Goal: Information Seeking & Learning: Learn about a topic

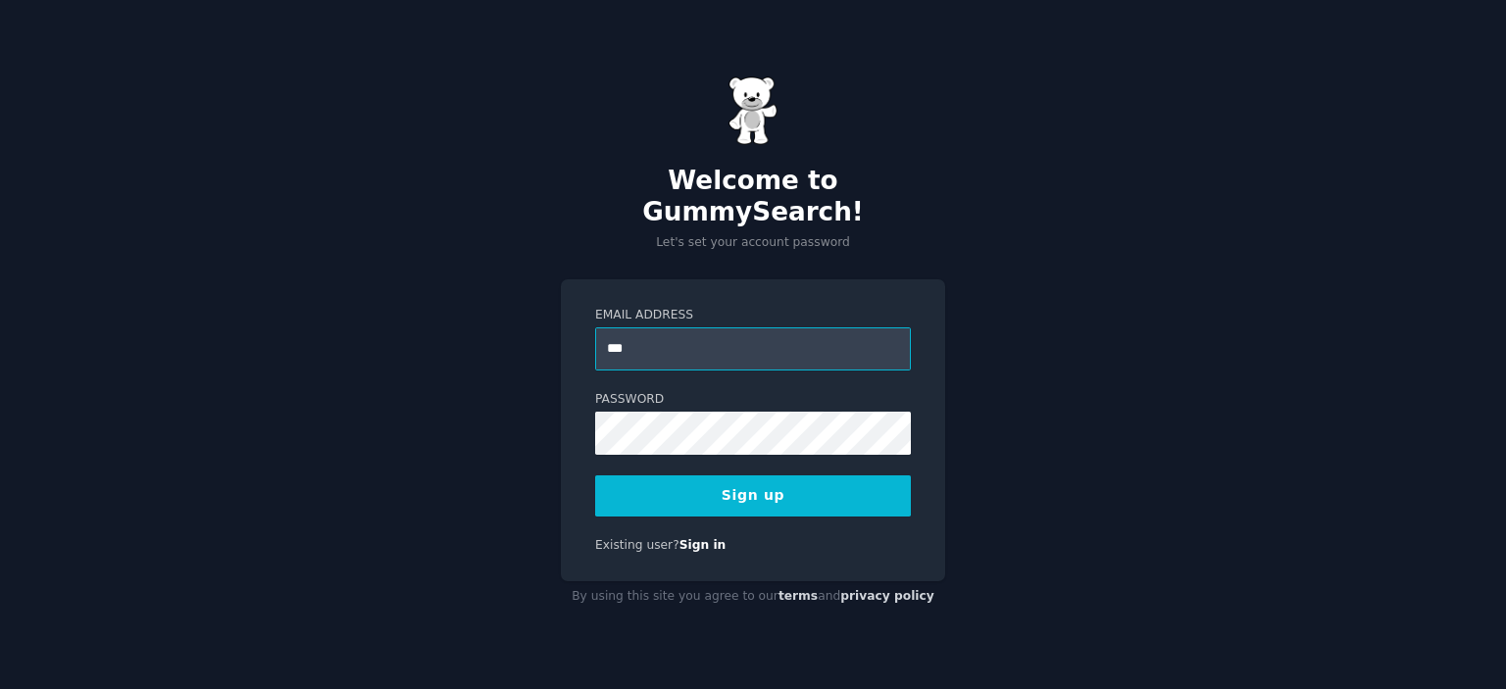
type input "**********"
click at [1421, 271] on div "**********" at bounding box center [753, 344] width 1506 height 689
click at [745, 487] on button "Sign up" at bounding box center [753, 495] width 316 height 41
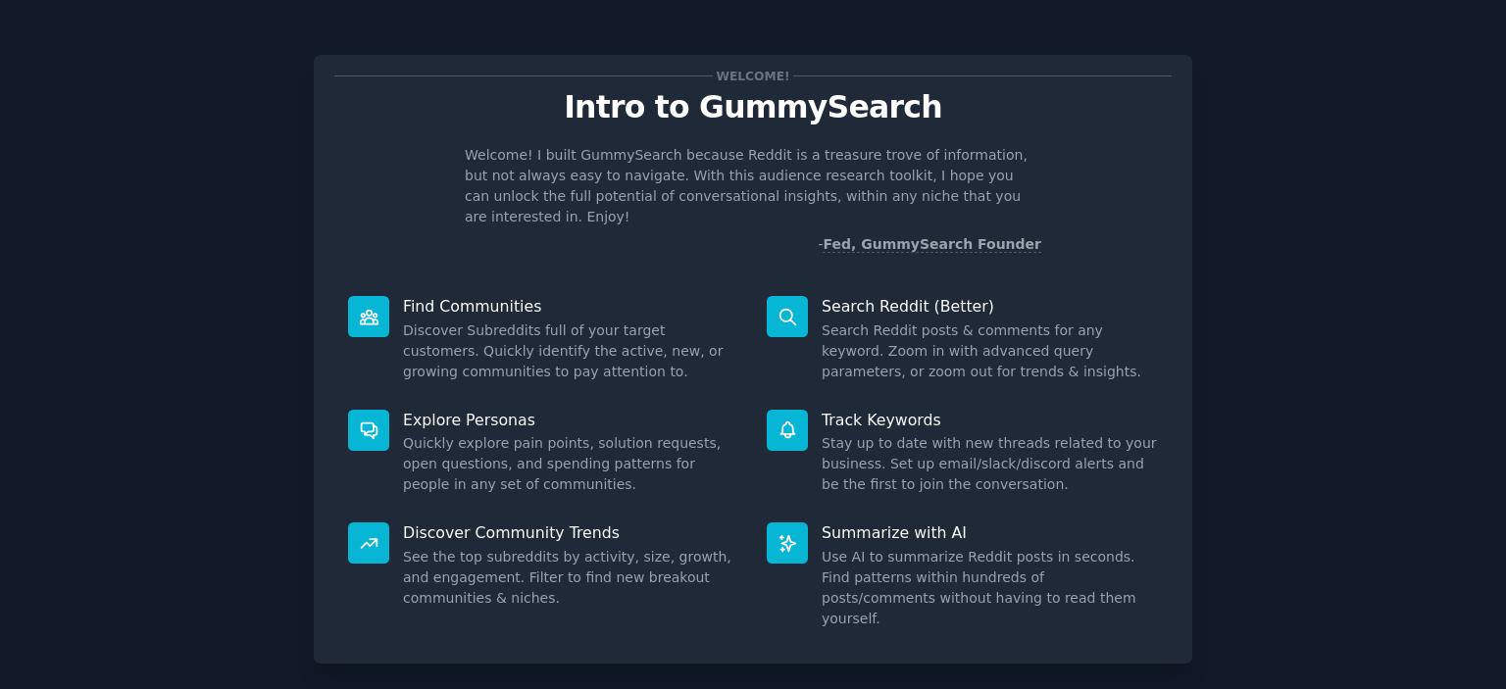
click at [767, 411] on div at bounding box center [787, 430] width 41 height 41
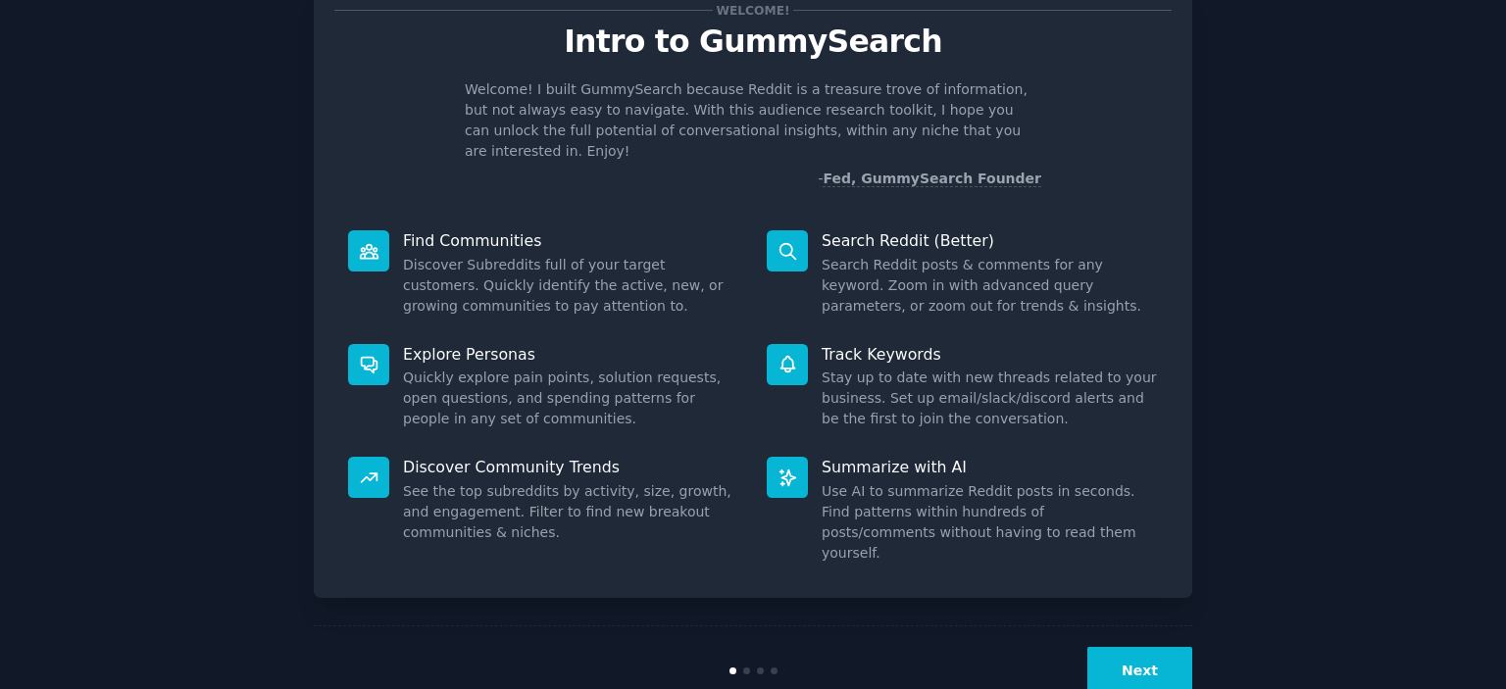
scroll to position [70, 0]
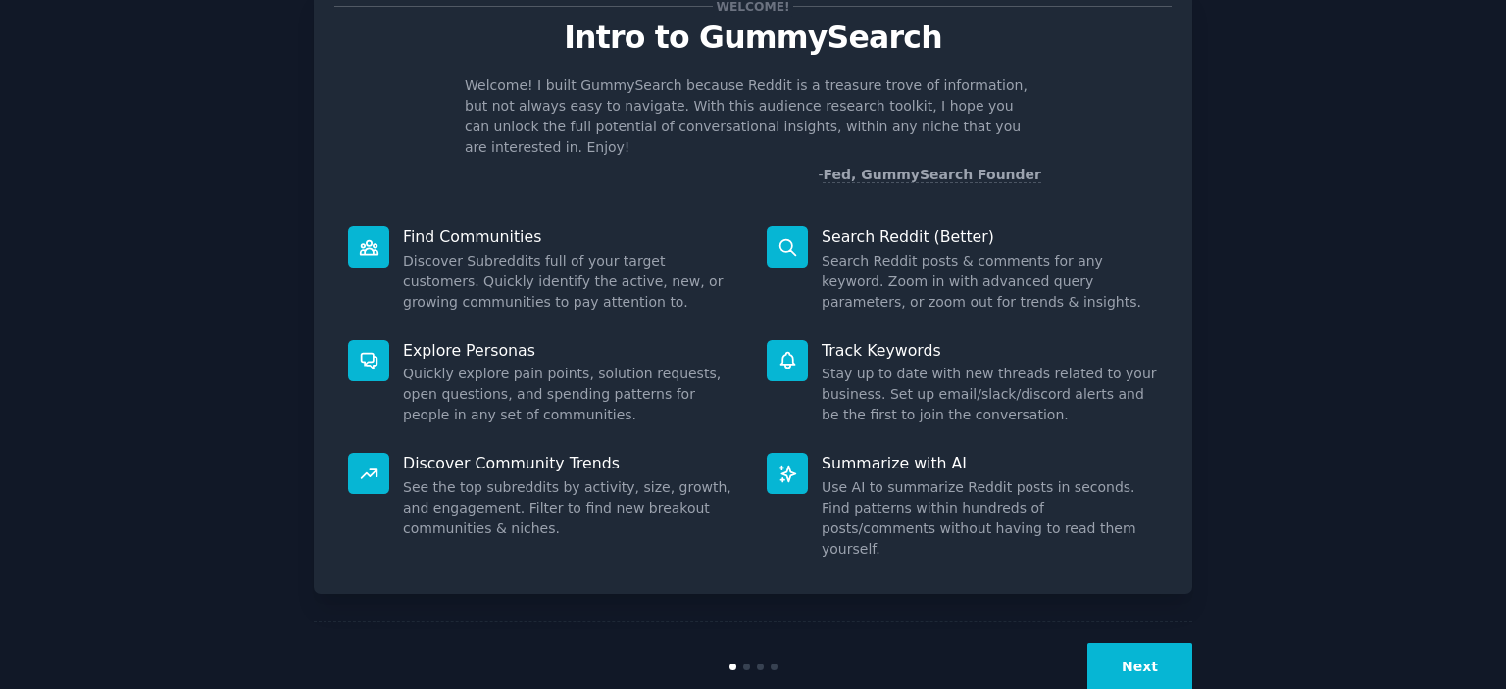
click at [1125, 643] on button "Next" at bounding box center [1139, 667] width 105 height 48
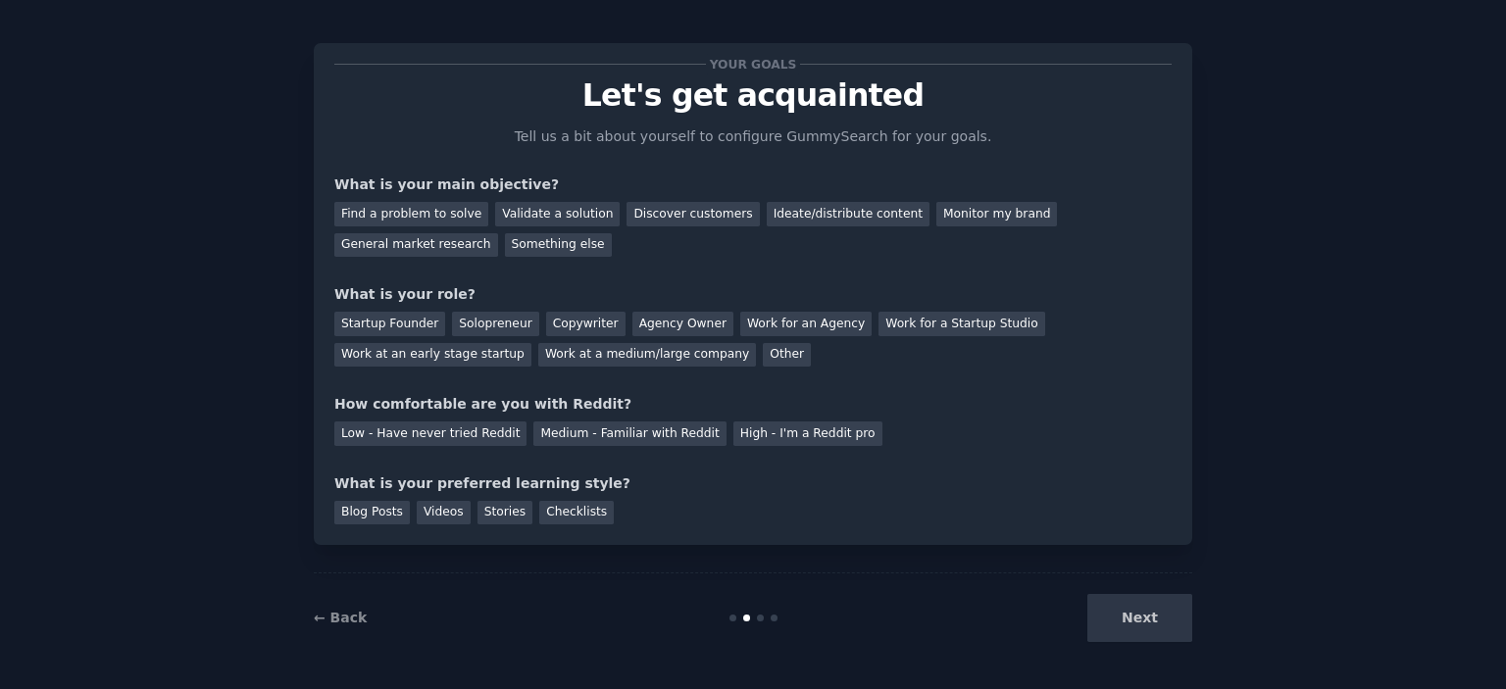
click at [1125, 620] on div "Next" at bounding box center [1045, 618] width 293 height 48
click at [1155, 617] on div "Next" at bounding box center [1045, 618] width 293 height 48
click at [451, 213] on div "Find a problem to solve" at bounding box center [411, 214] width 154 height 25
click at [1141, 631] on div "Next" at bounding box center [1045, 618] width 293 height 48
click at [1134, 621] on div "Next" at bounding box center [1045, 618] width 293 height 48
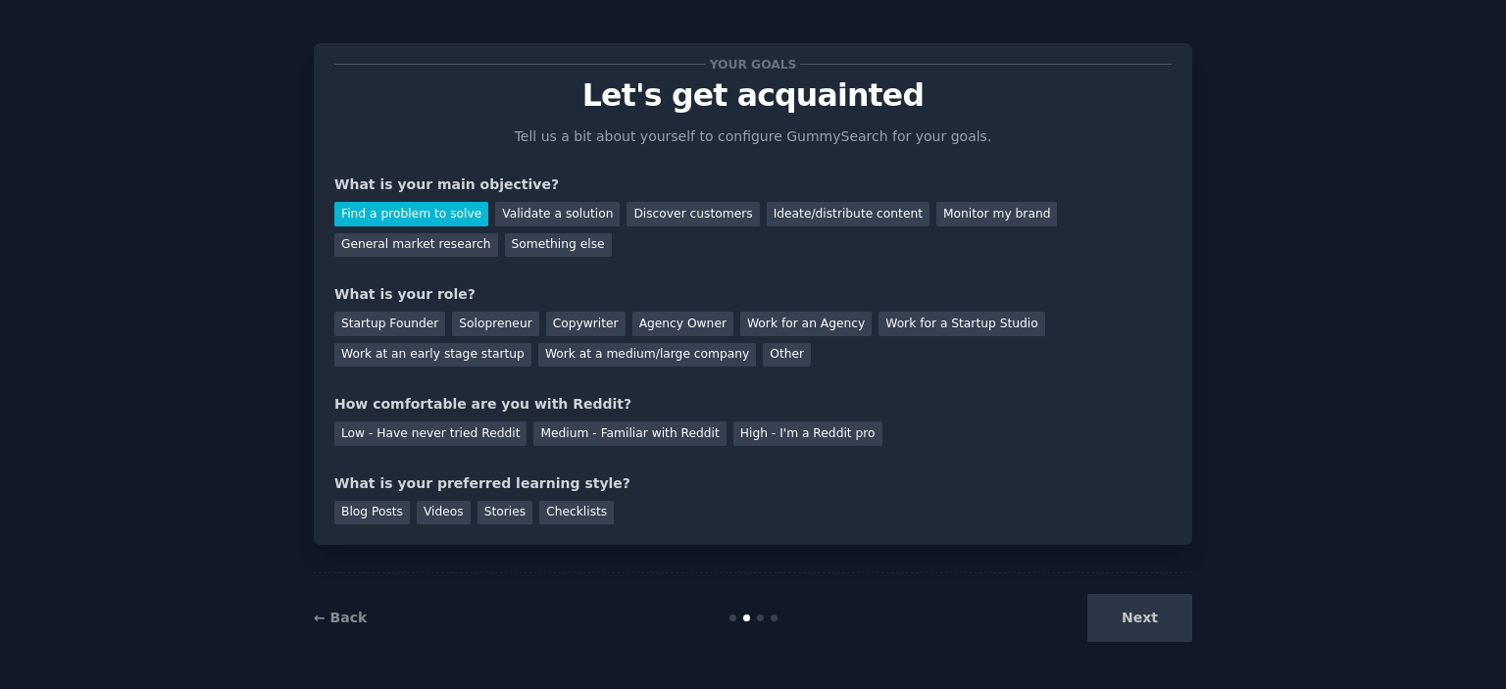
click at [397, 336] on div "Startup Founder Solopreneur Copywriter Agency Owner Work for an Agency Work for…" at bounding box center [752, 336] width 837 height 62
click at [365, 301] on div "What is your role?" at bounding box center [752, 294] width 837 height 21
click at [363, 319] on div "Startup Founder" at bounding box center [389, 324] width 111 height 25
click at [387, 437] on div "Low - Have never tried Reddit" at bounding box center [430, 434] width 192 height 25
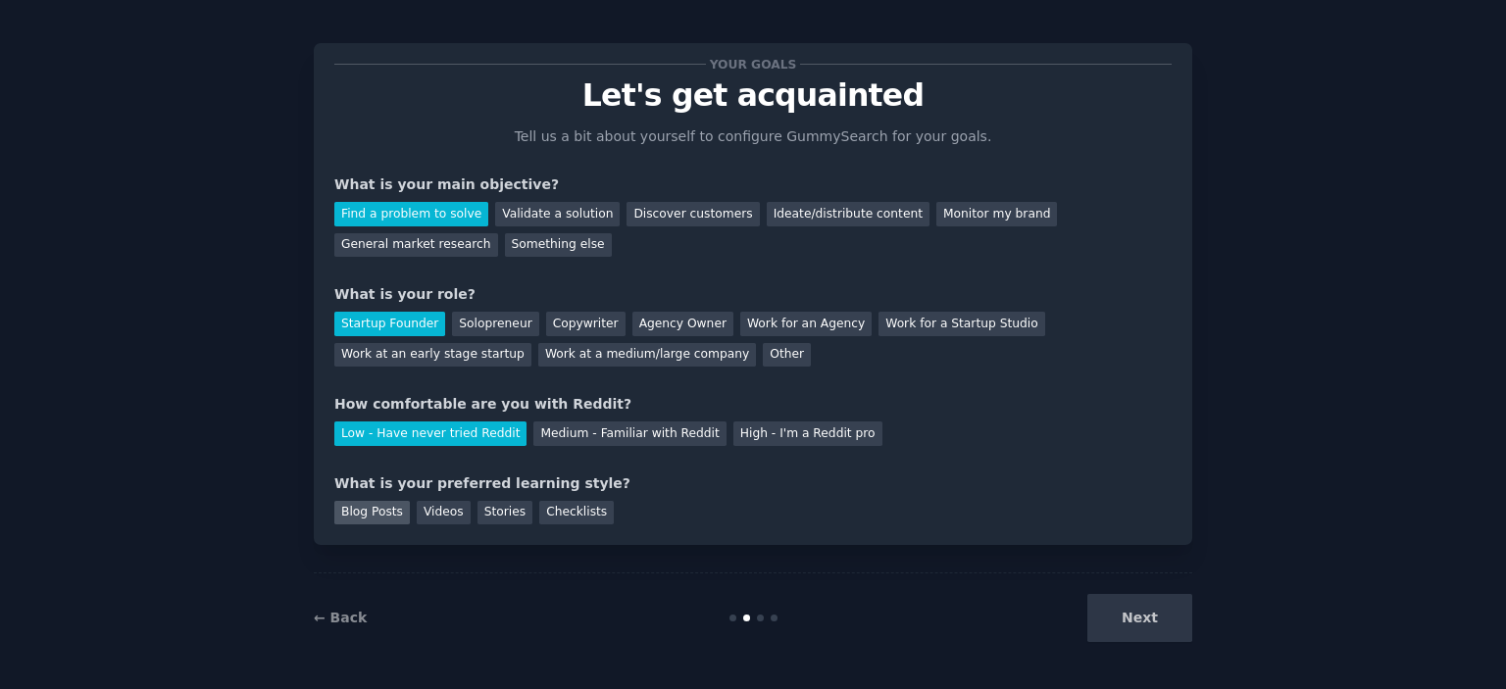
click at [382, 506] on div "Blog Posts" at bounding box center [371, 513] width 75 height 25
click at [1108, 635] on button "Next" at bounding box center [1139, 618] width 105 height 48
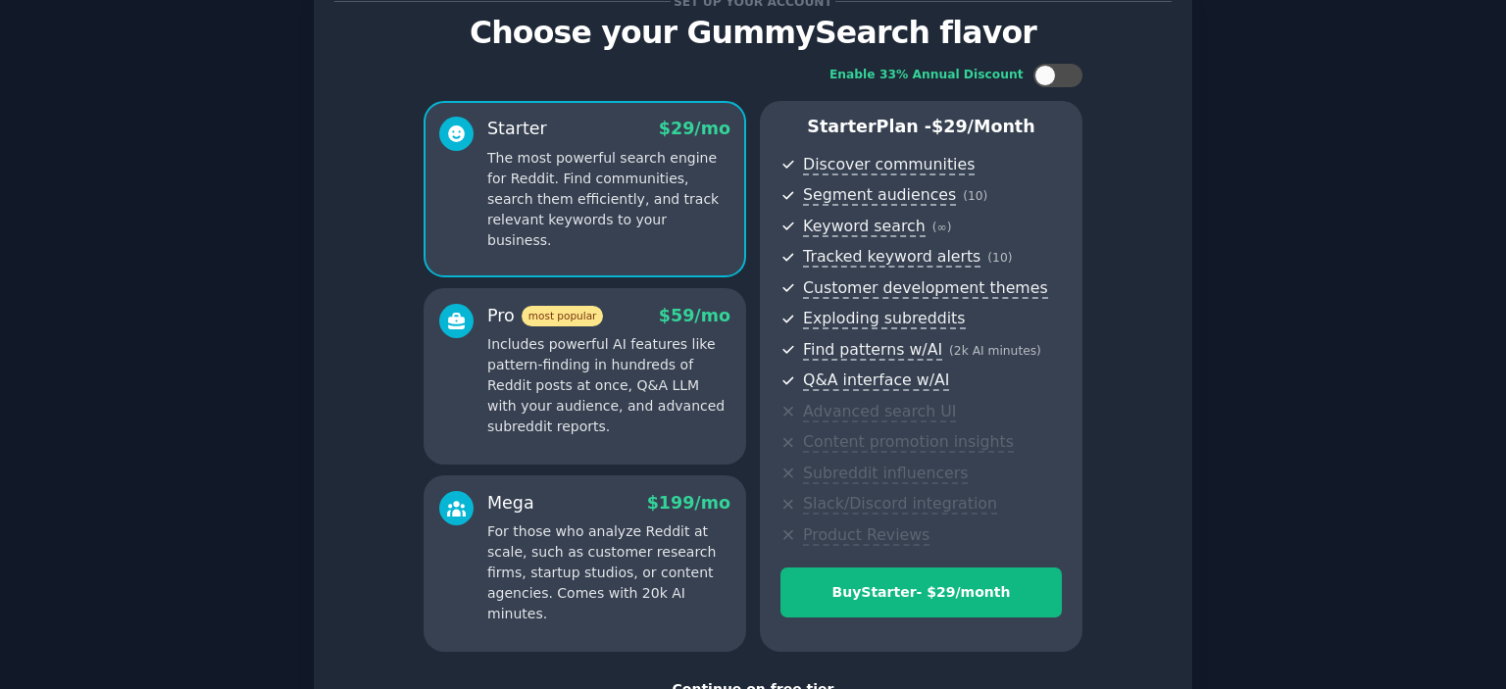
scroll to position [223, 0]
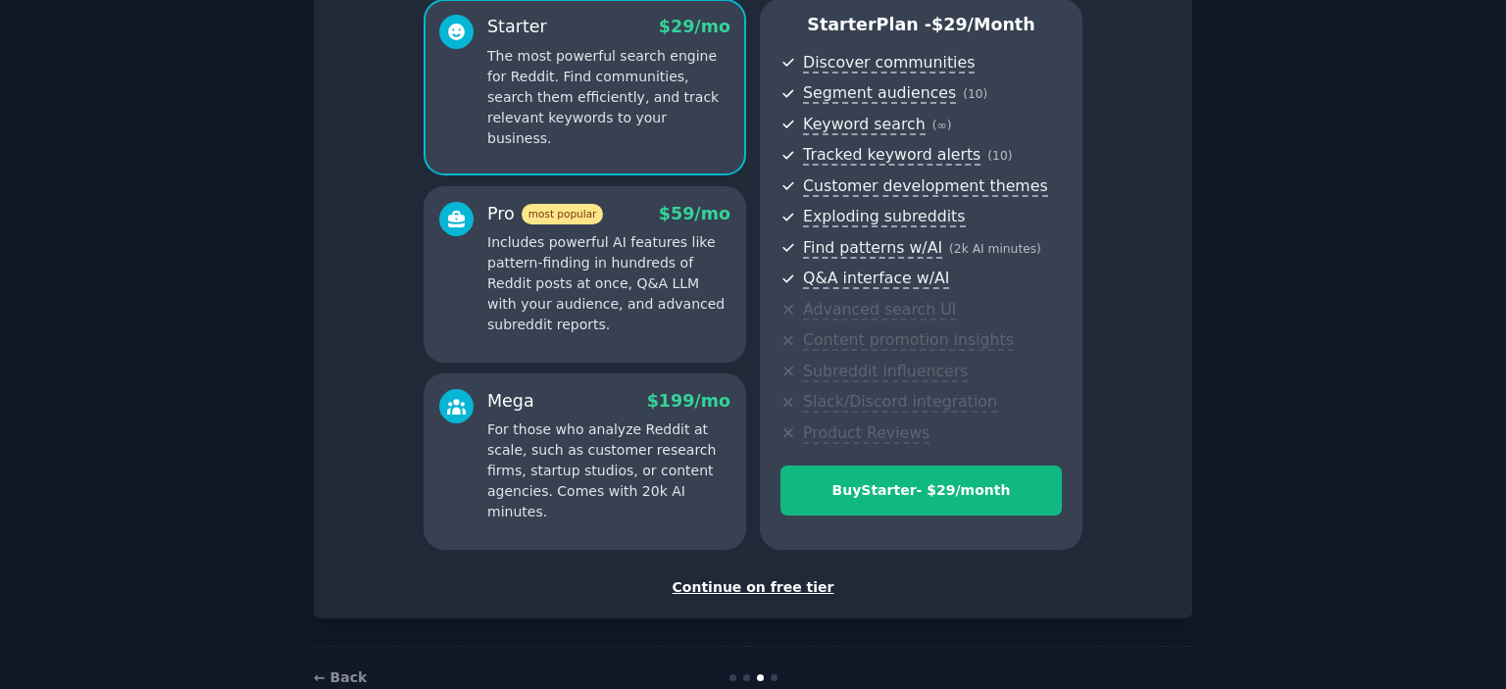
click at [761, 591] on div "Continue on free tier" at bounding box center [752, 587] width 837 height 21
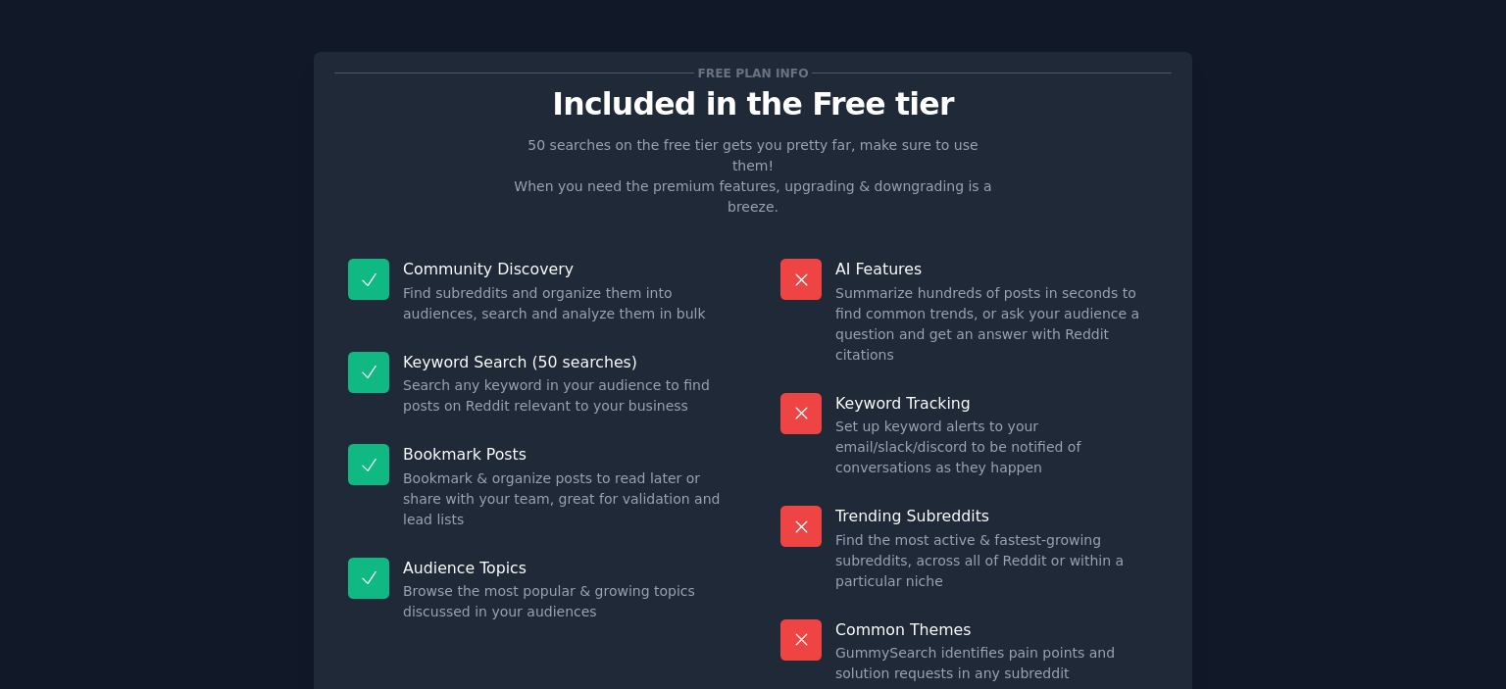
scroll to position [74, 0]
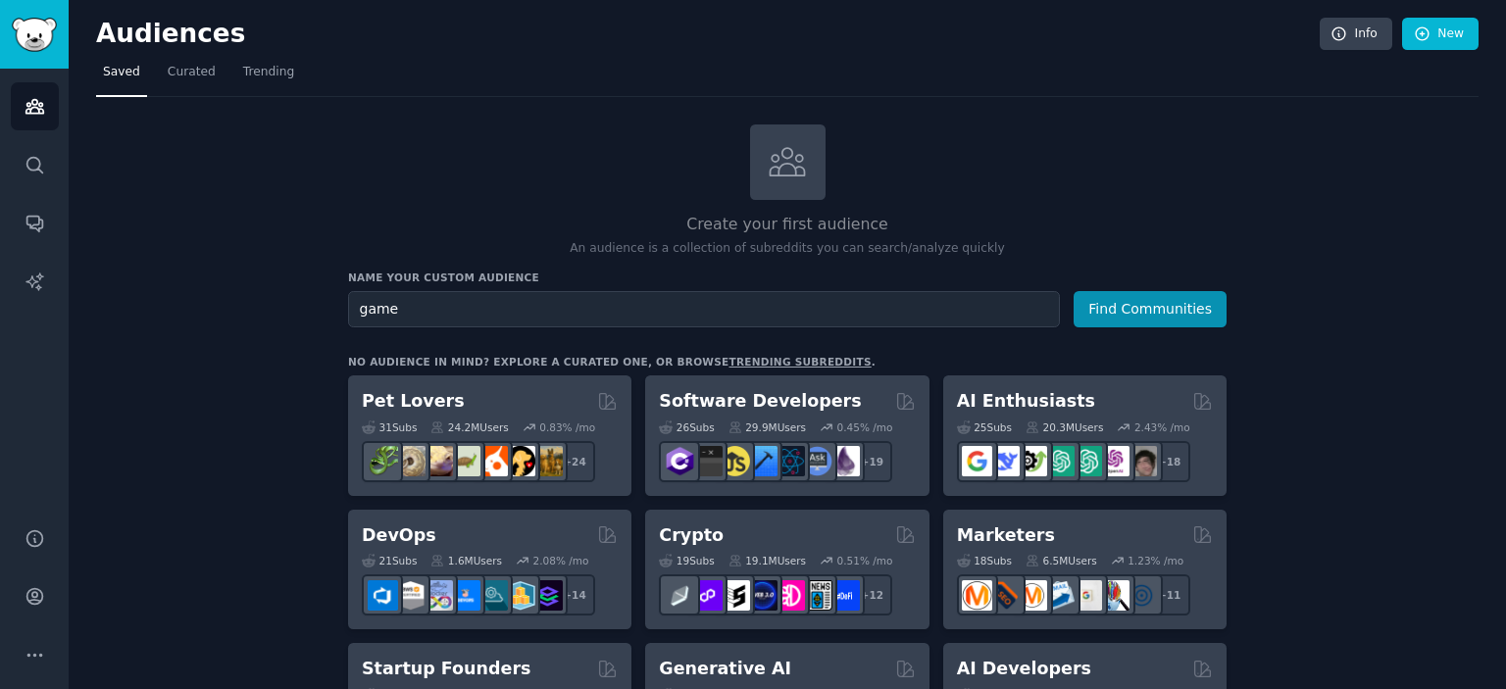
click at [1074, 291] on button "Find Communities" at bounding box center [1150, 309] width 153 height 36
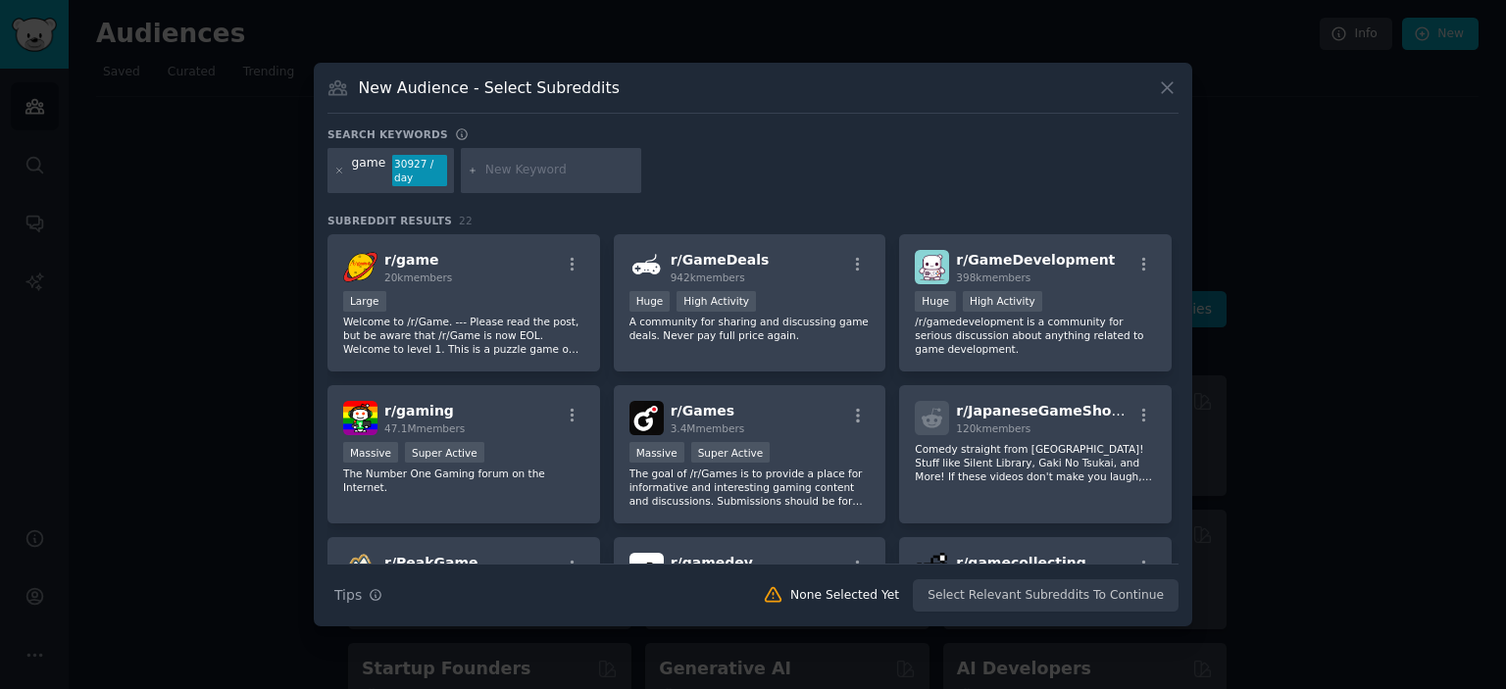
click at [1162, 62] on div at bounding box center [753, 344] width 1506 height 689
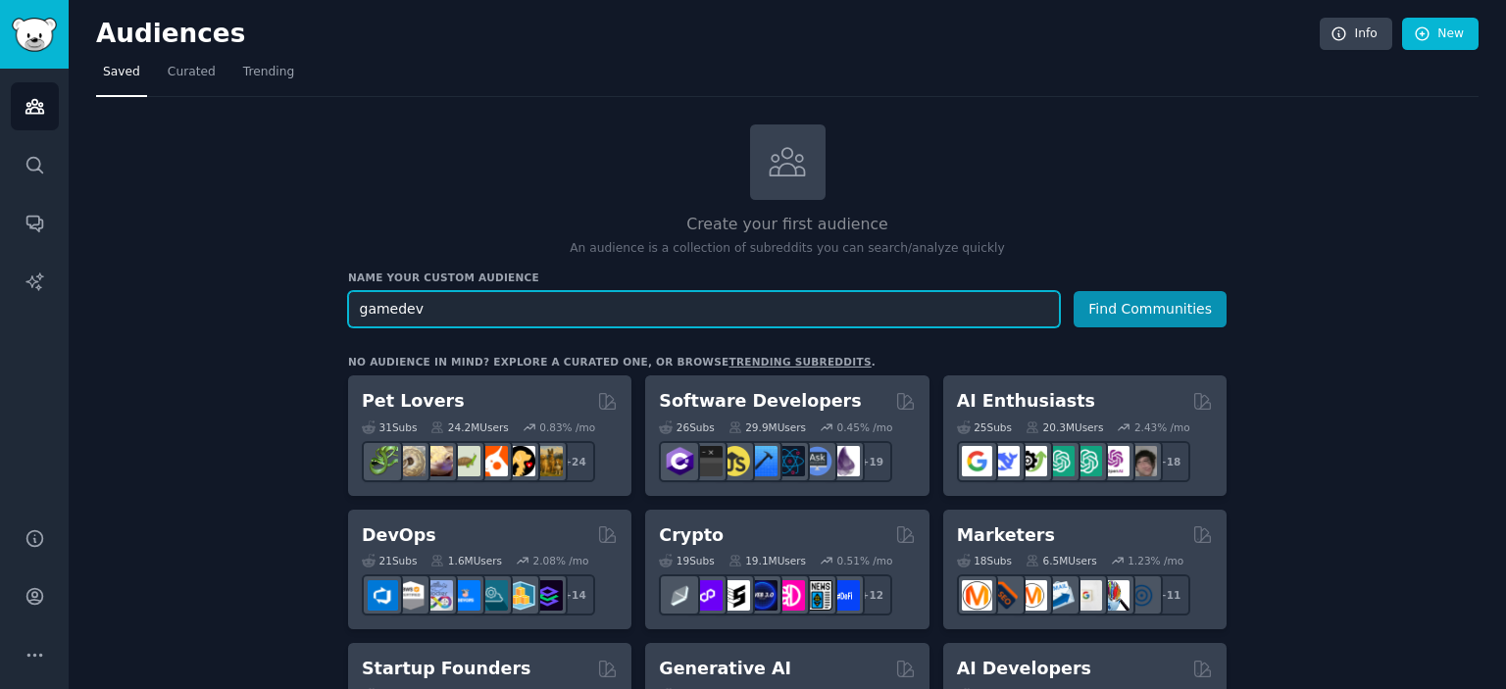
type input "gamedev"
click at [1074, 291] on button "Find Communities" at bounding box center [1150, 309] width 153 height 36
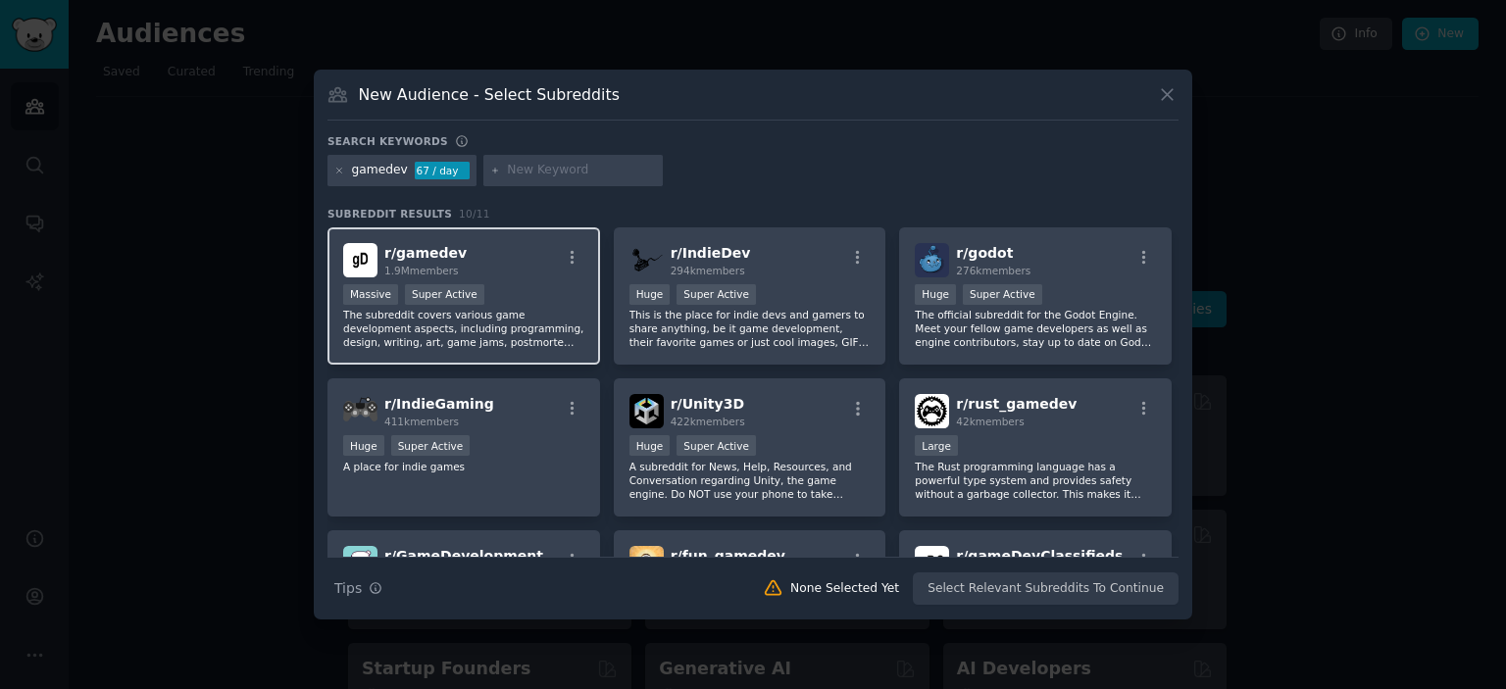
click at [582, 306] on div "Massive Super Active" at bounding box center [463, 296] width 241 height 25
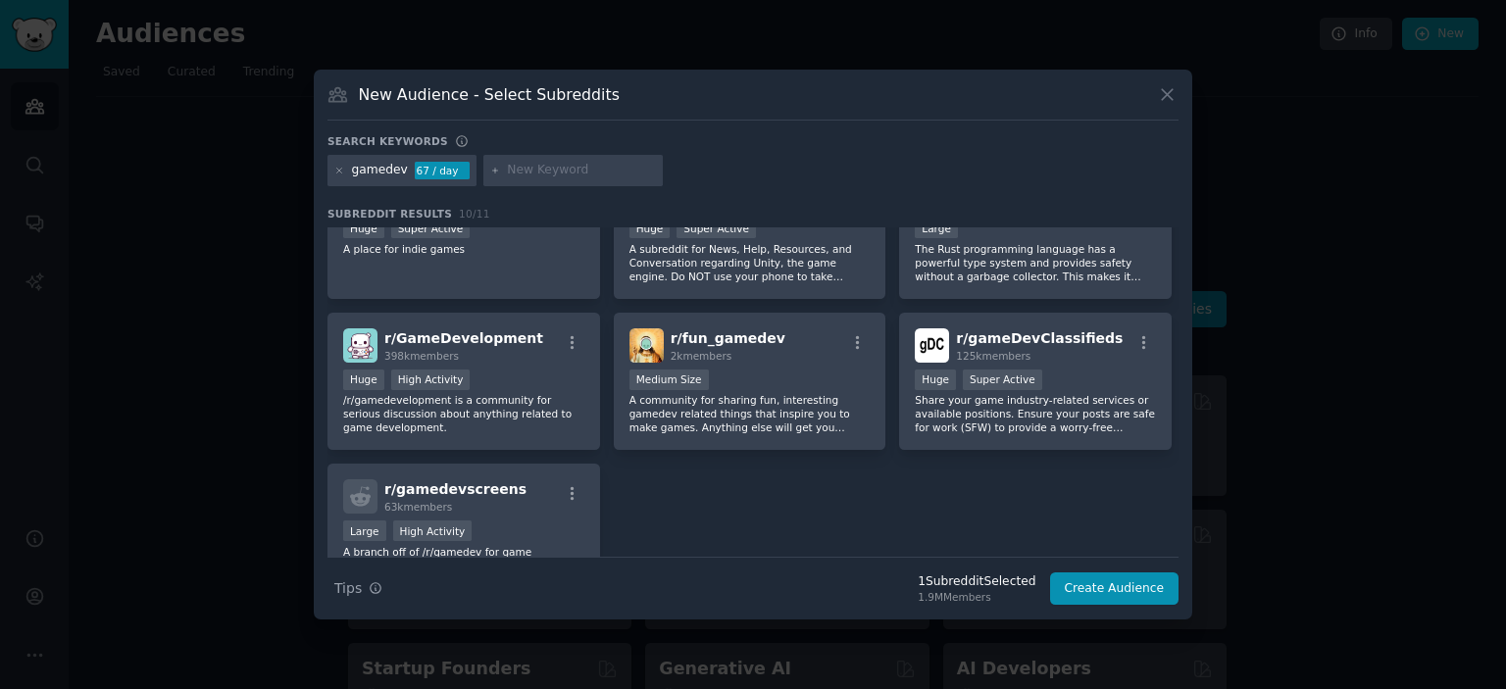
scroll to position [200, 0]
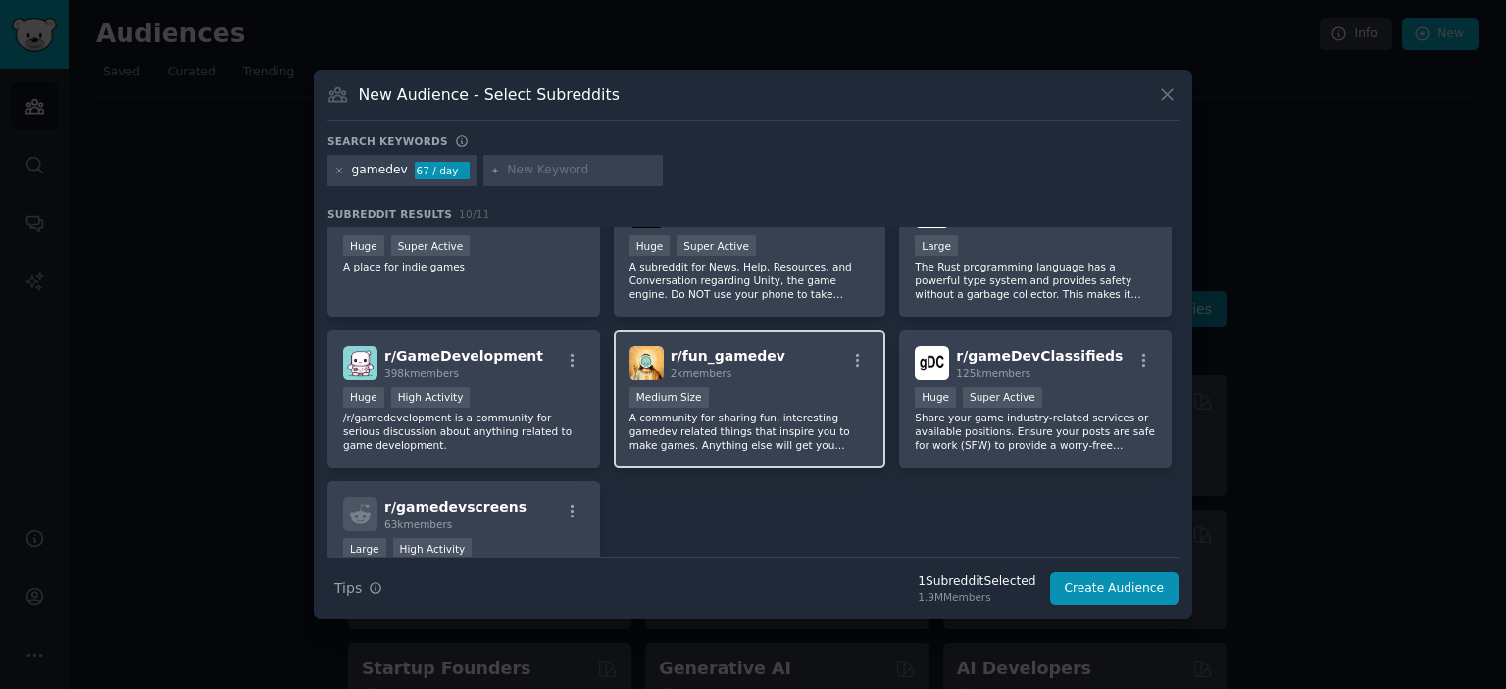
click at [768, 438] on p "A community for sharing fun, interesting gamedev related things that inspire yo…" at bounding box center [749, 431] width 241 height 41
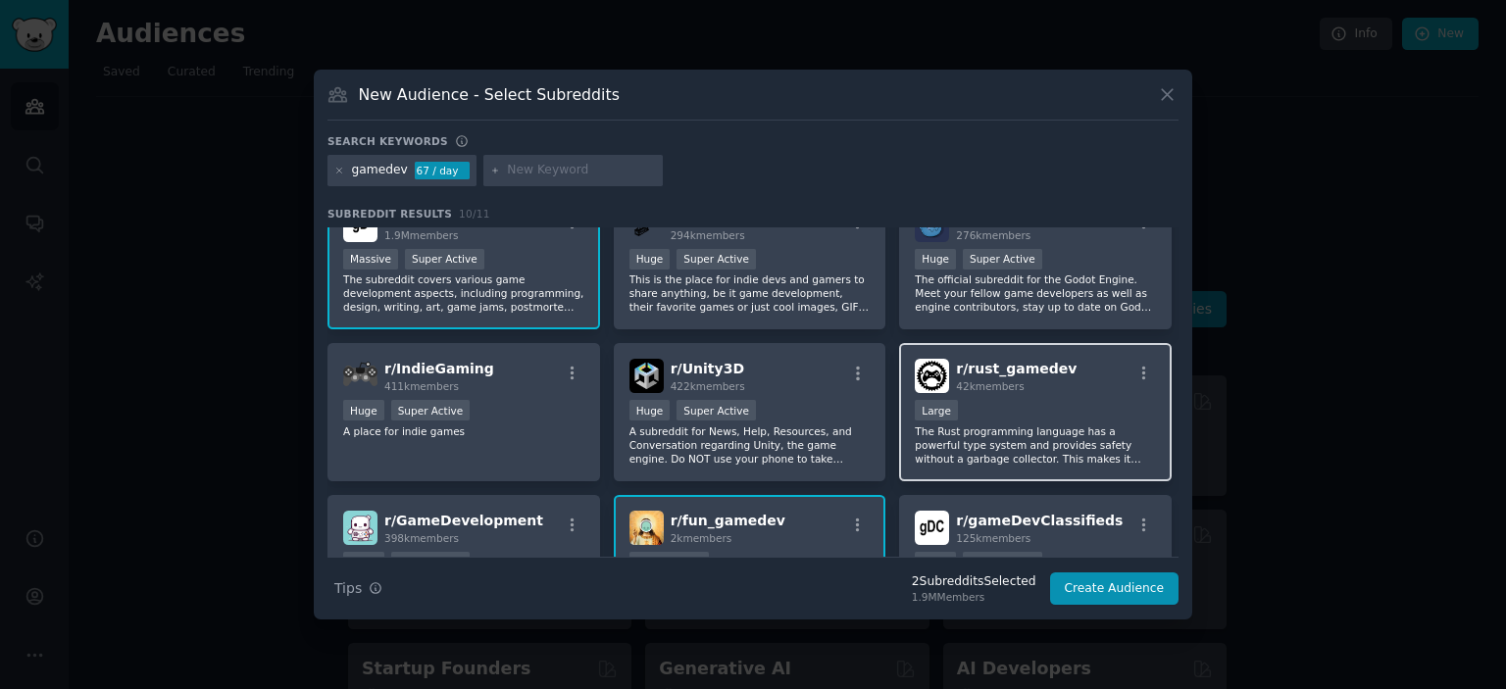
scroll to position [0, 0]
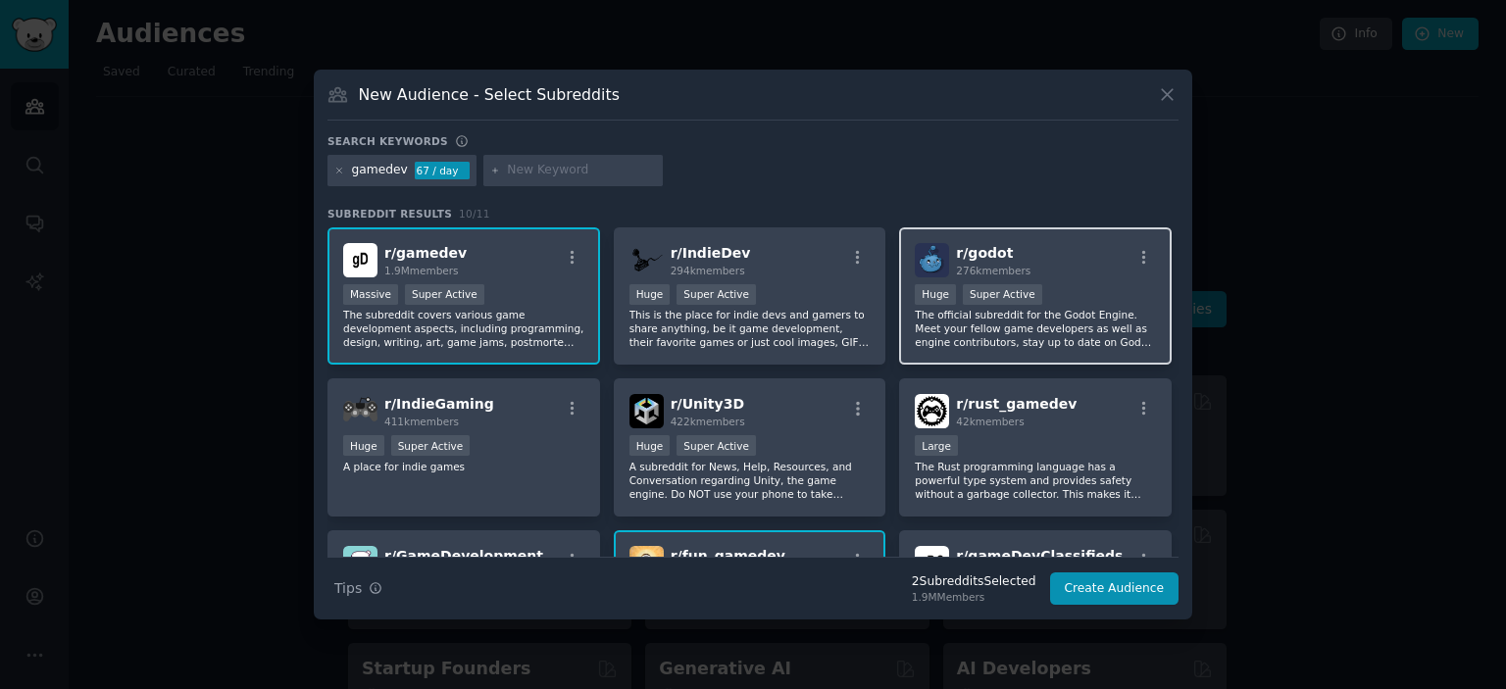
click at [943, 356] on div "r/ godot 276k members Huge Super Active The official subreddit for the Godot En…" at bounding box center [1035, 296] width 273 height 138
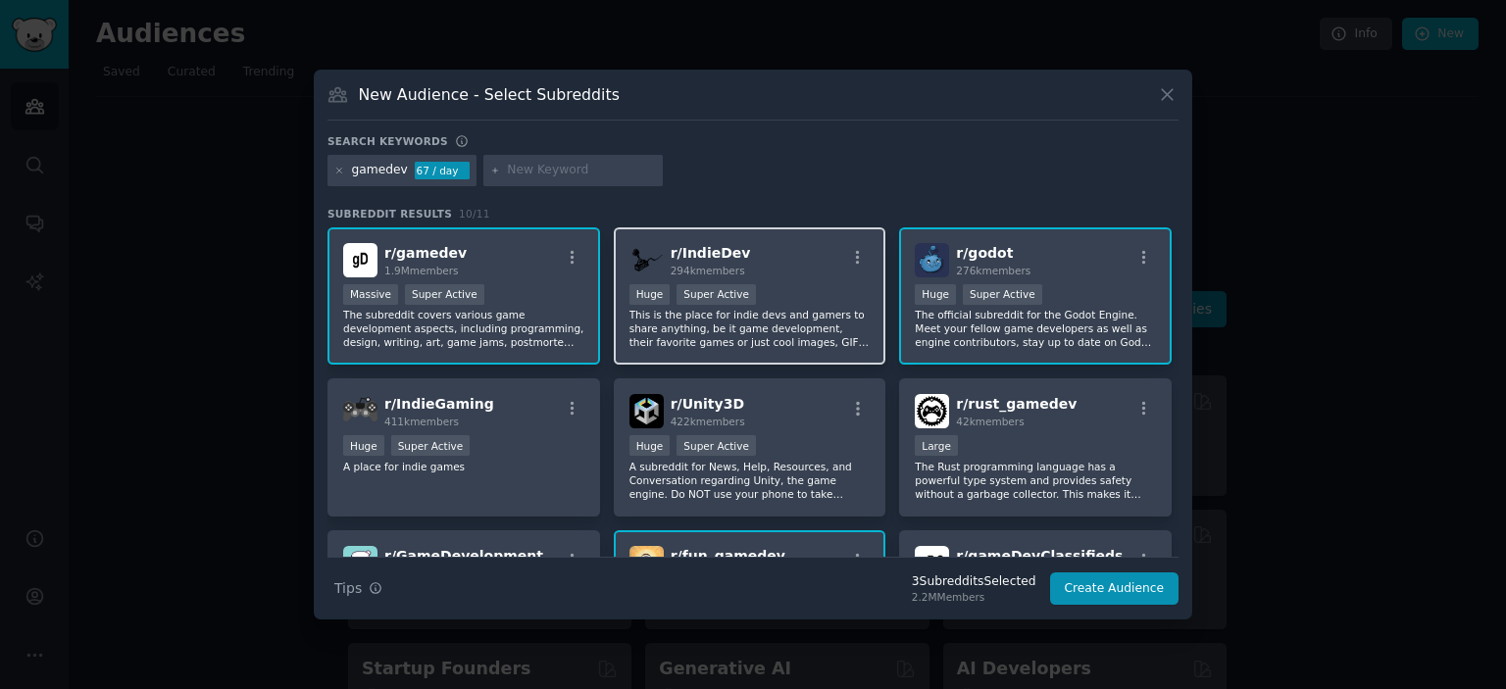
click at [774, 338] on p "This is the place for indie devs and gamers to share anything, be it game devel…" at bounding box center [749, 328] width 241 height 41
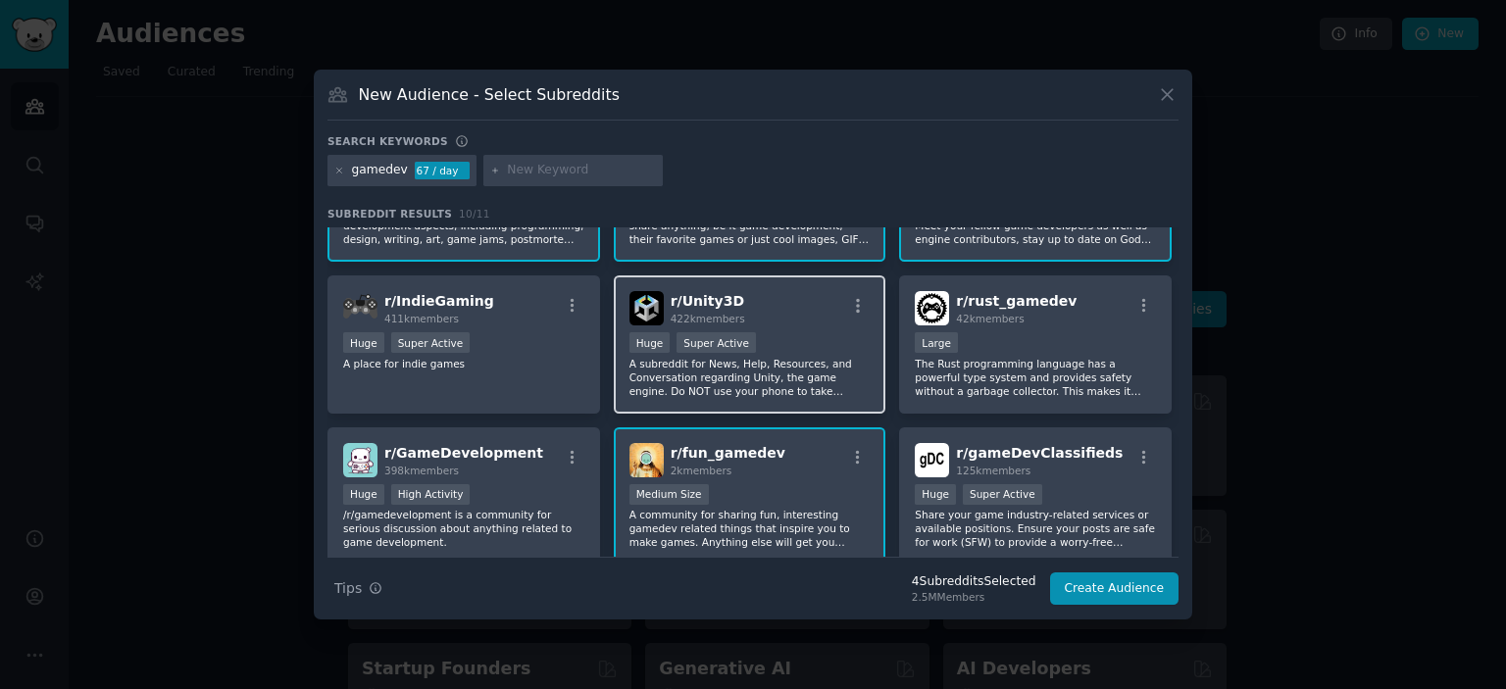
scroll to position [104, 0]
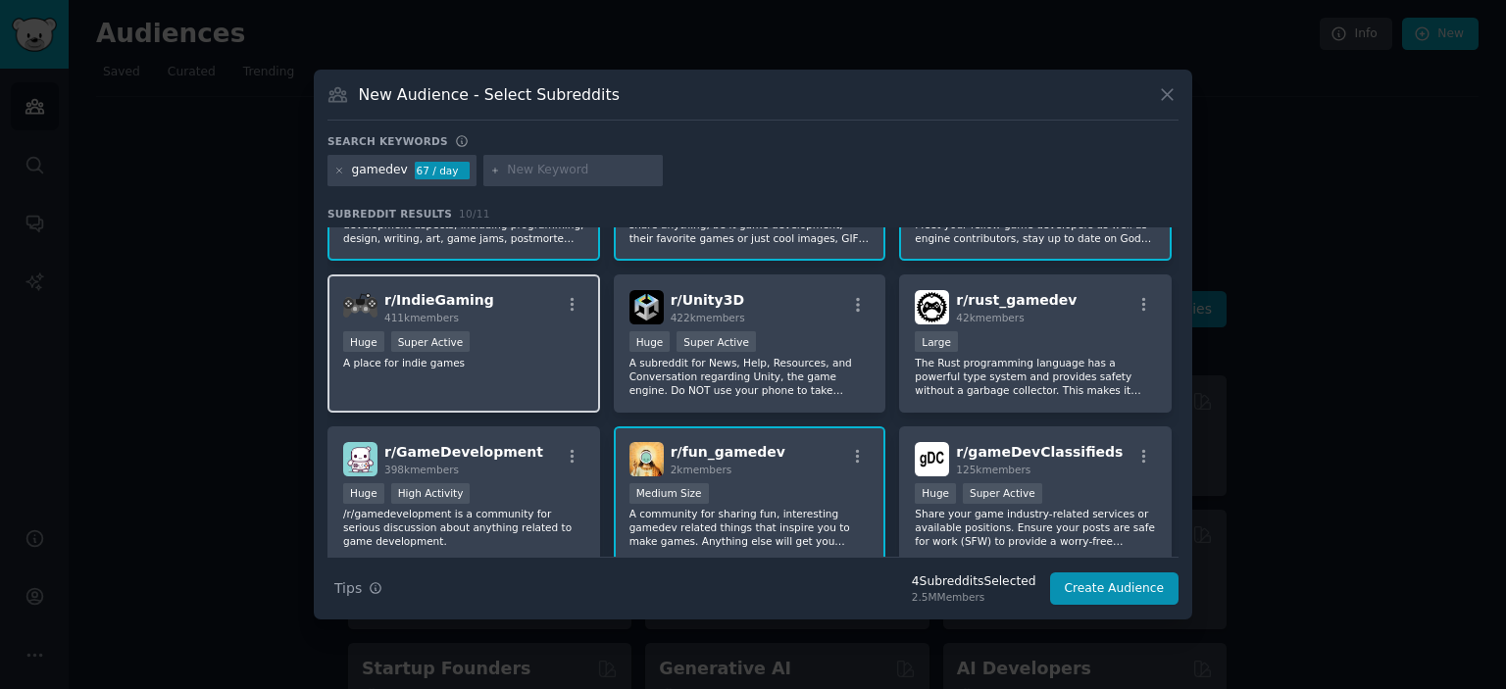
click at [457, 361] on p "A place for indie games" at bounding box center [463, 363] width 241 height 14
click at [522, 365] on p "A place for indie games" at bounding box center [463, 363] width 241 height 14
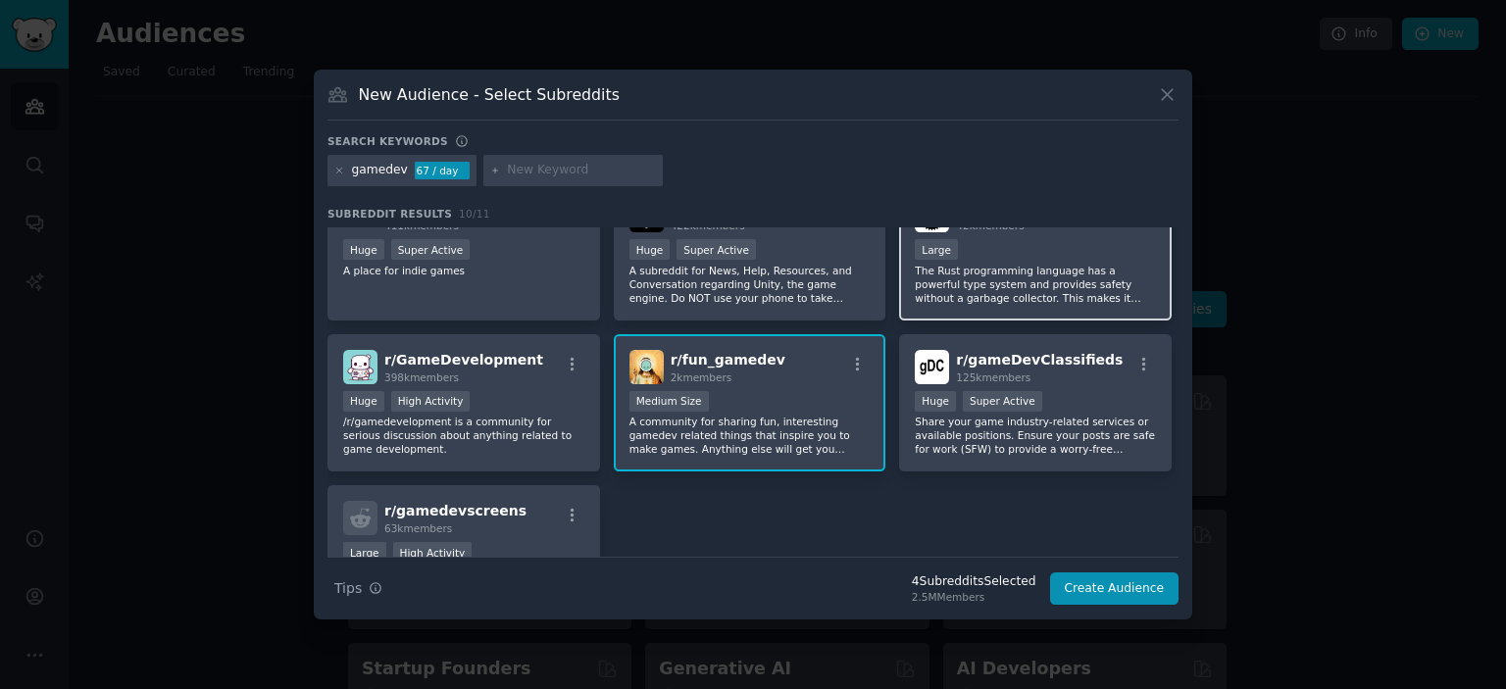
scroll to position [133, 0]
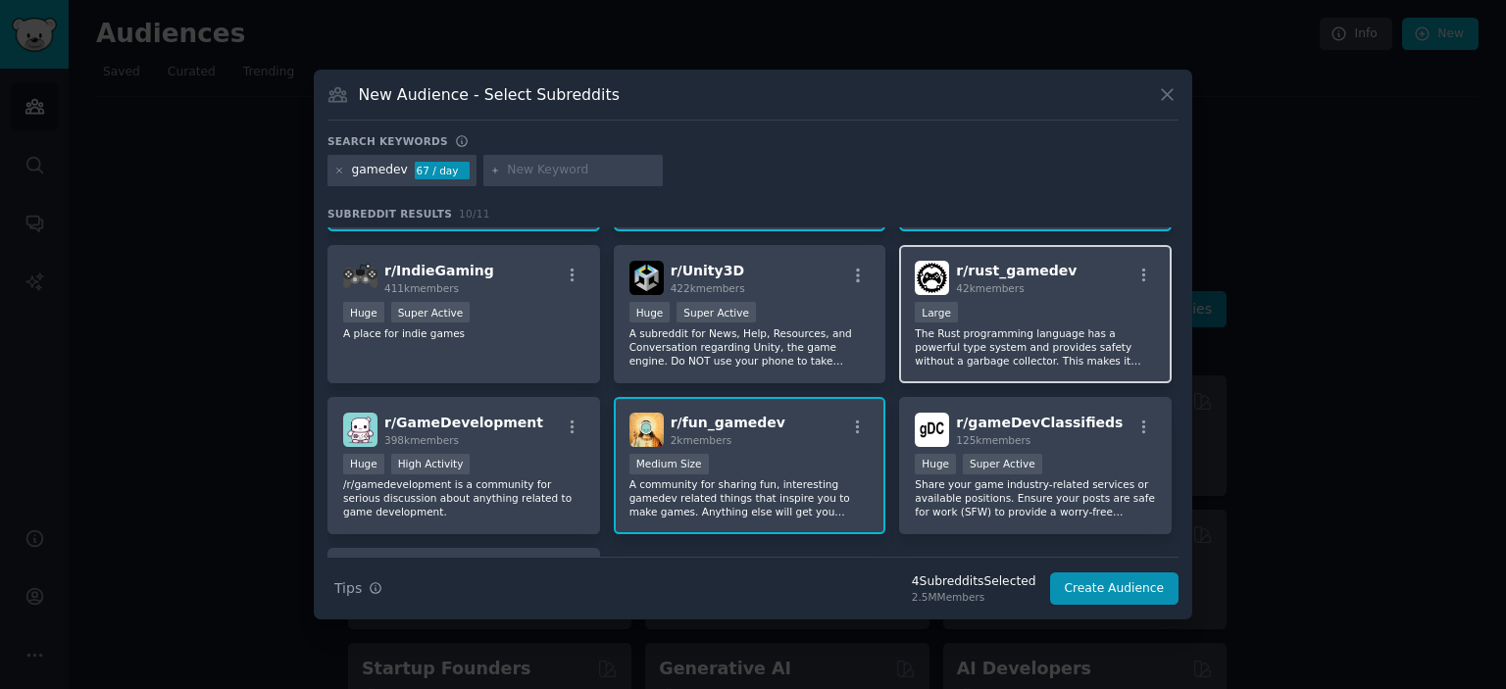
click at [960, 364] on p "The Rust programming language has a powerful type system and provides safety wi…" at bounding box center [1035, 346] width 241 height 41
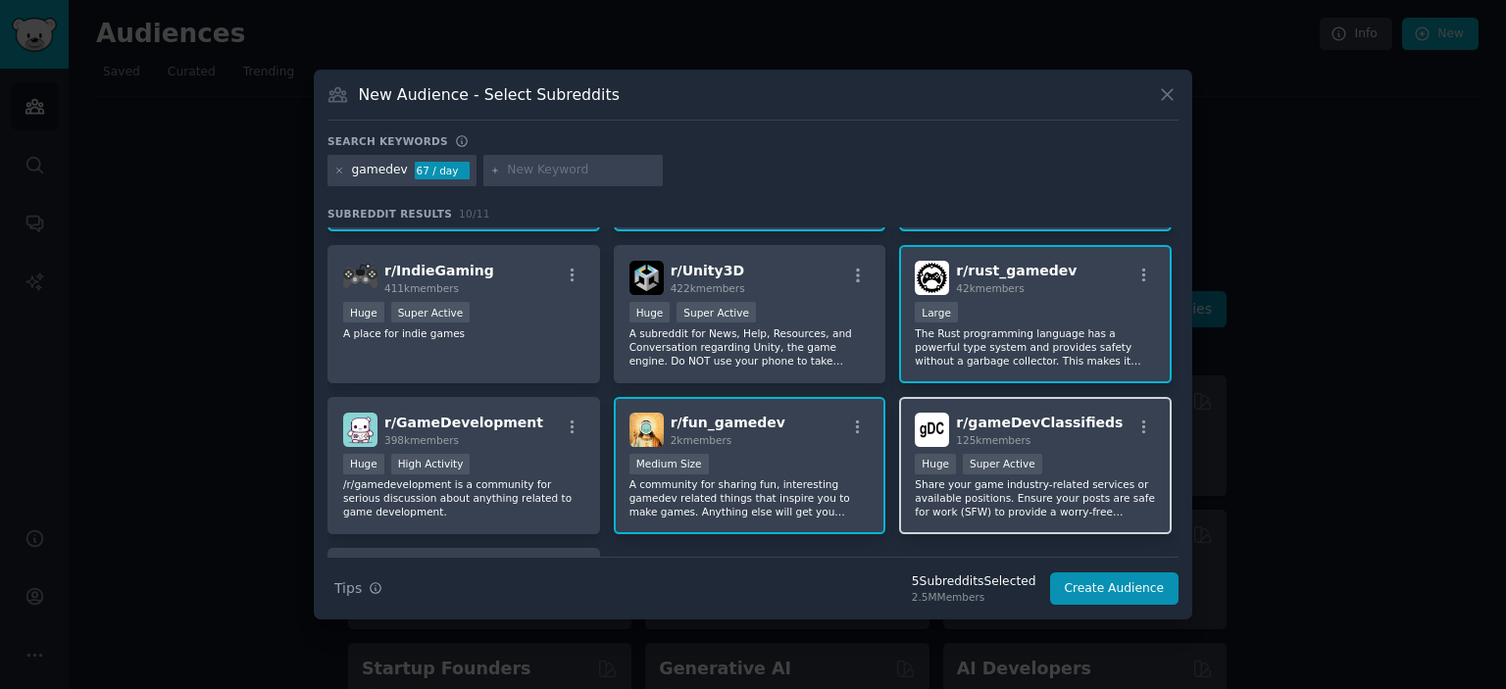
click at [1012, 509] on p "Share your game industry-related services or available positions. Ensure your p…" at bounding box center [1035, 497] width 241 height 41
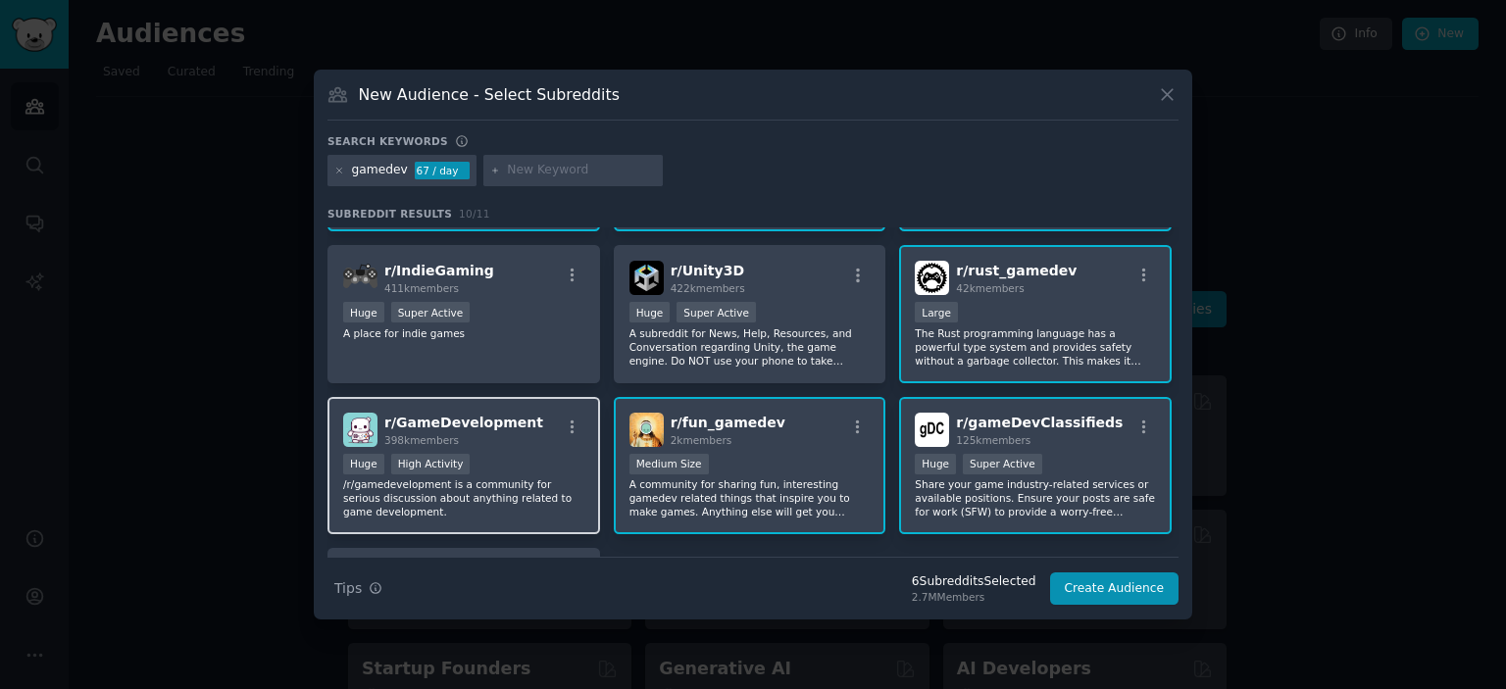
click at [460, 517] on p "/r/gamedevelopment is a community for serious discussion about anything related…" at bounding box center [463, 497] width 241 height 41
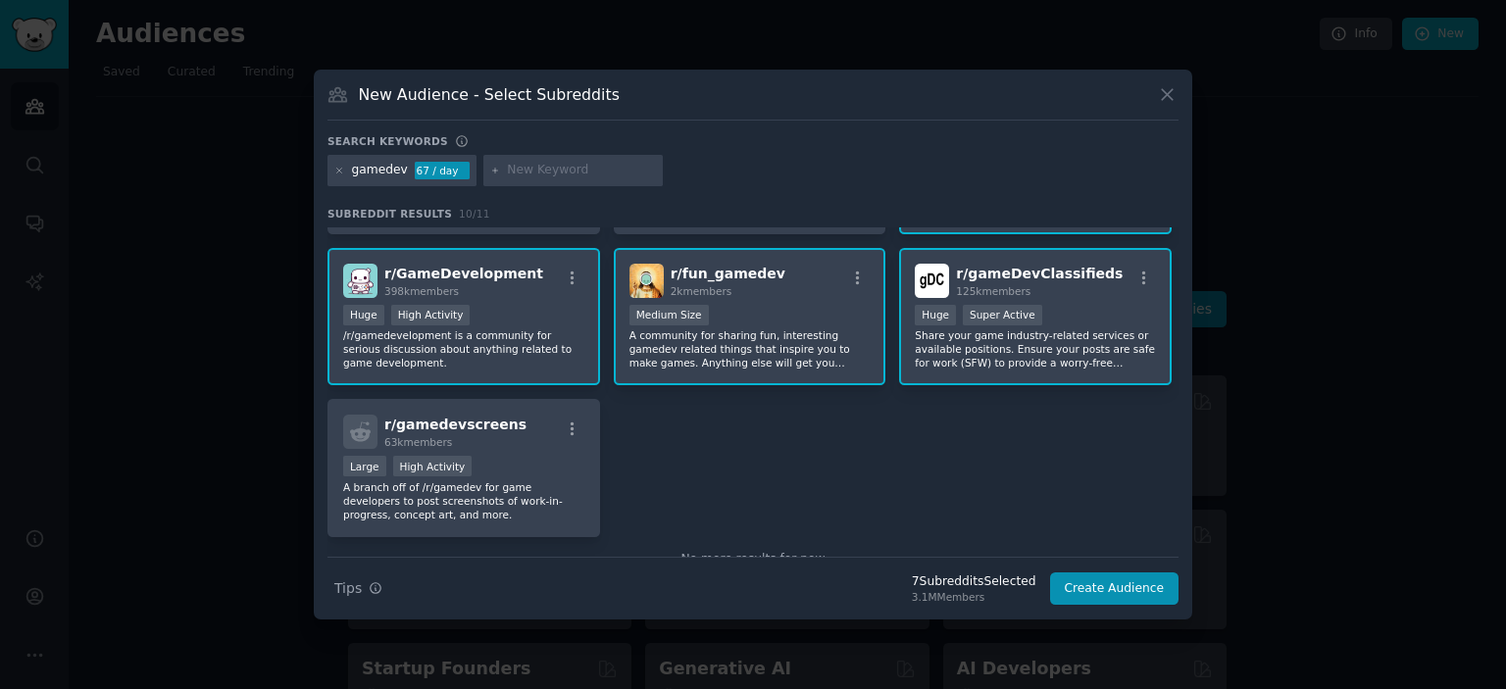
scroll to position [331, 0]
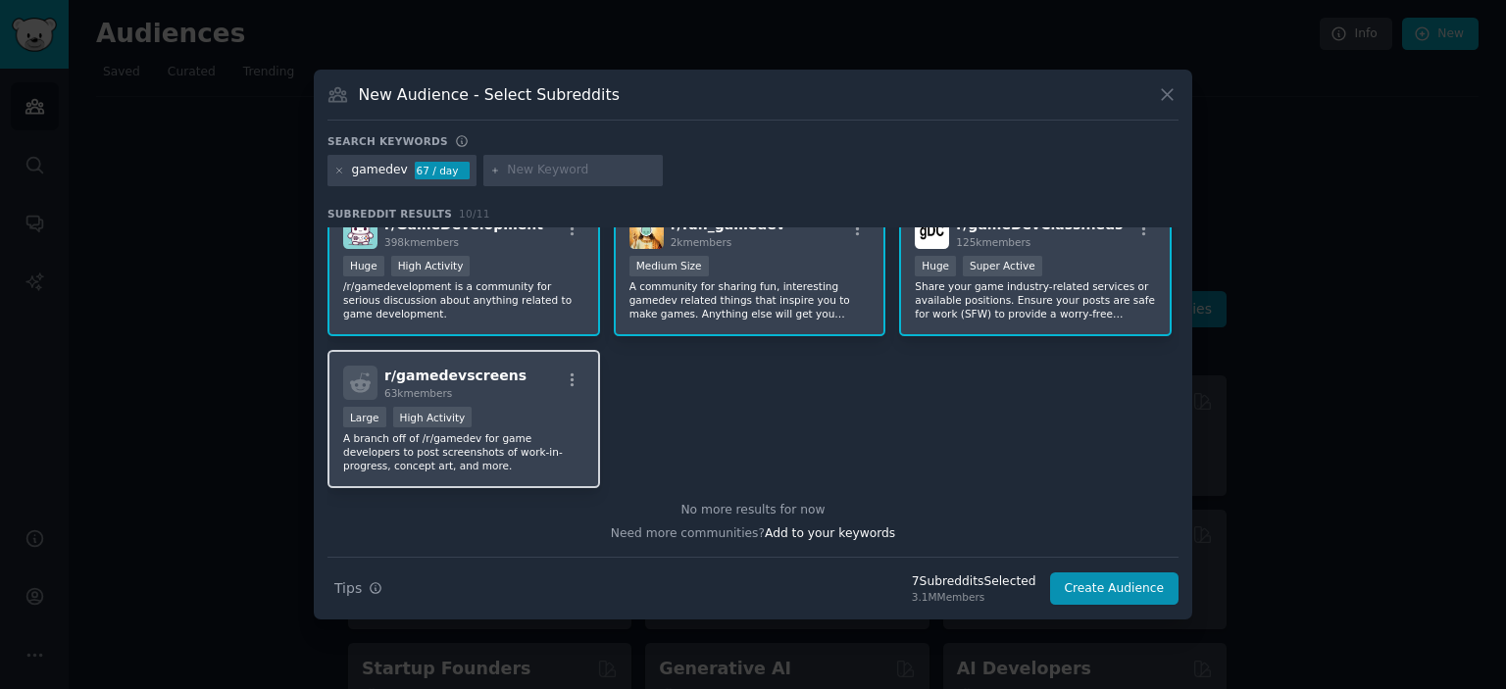
click at [523, 476] on div "r/ gamedevscreens 63k members Large High Activity A branch off of /r/gamedev fo…" at bounding box center [463, 419] width 273 height 138
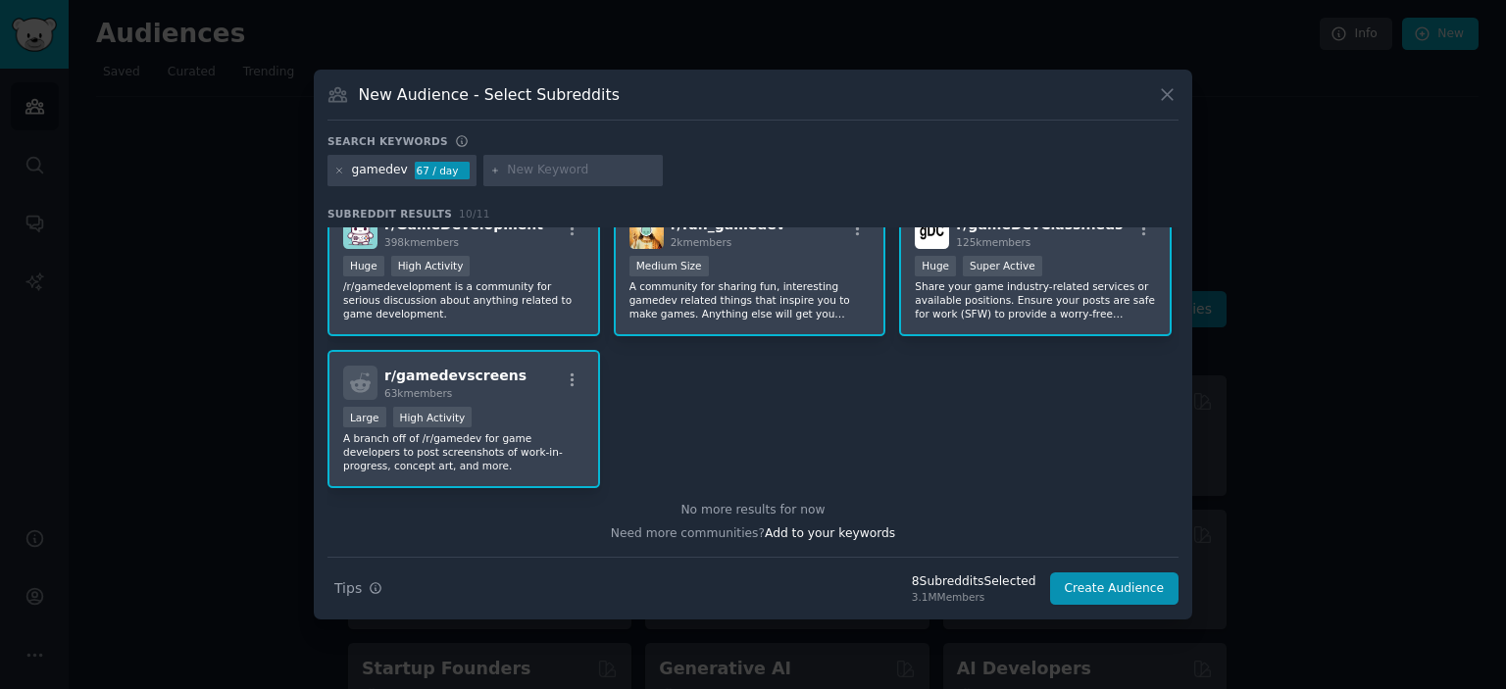
scroll to position [0, 0]
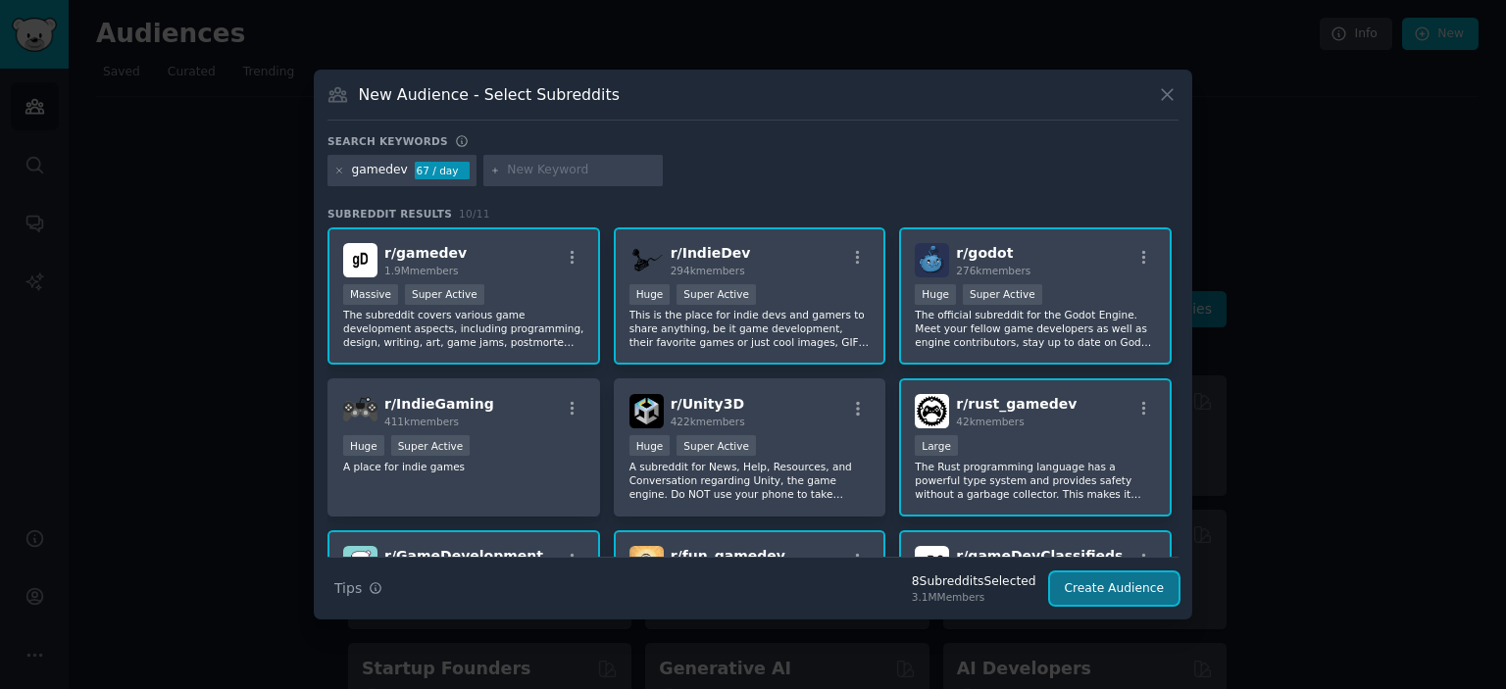
click at [1151, 595] on button "Create Audience" at bounding box center [1114, 589] width 129 height 33
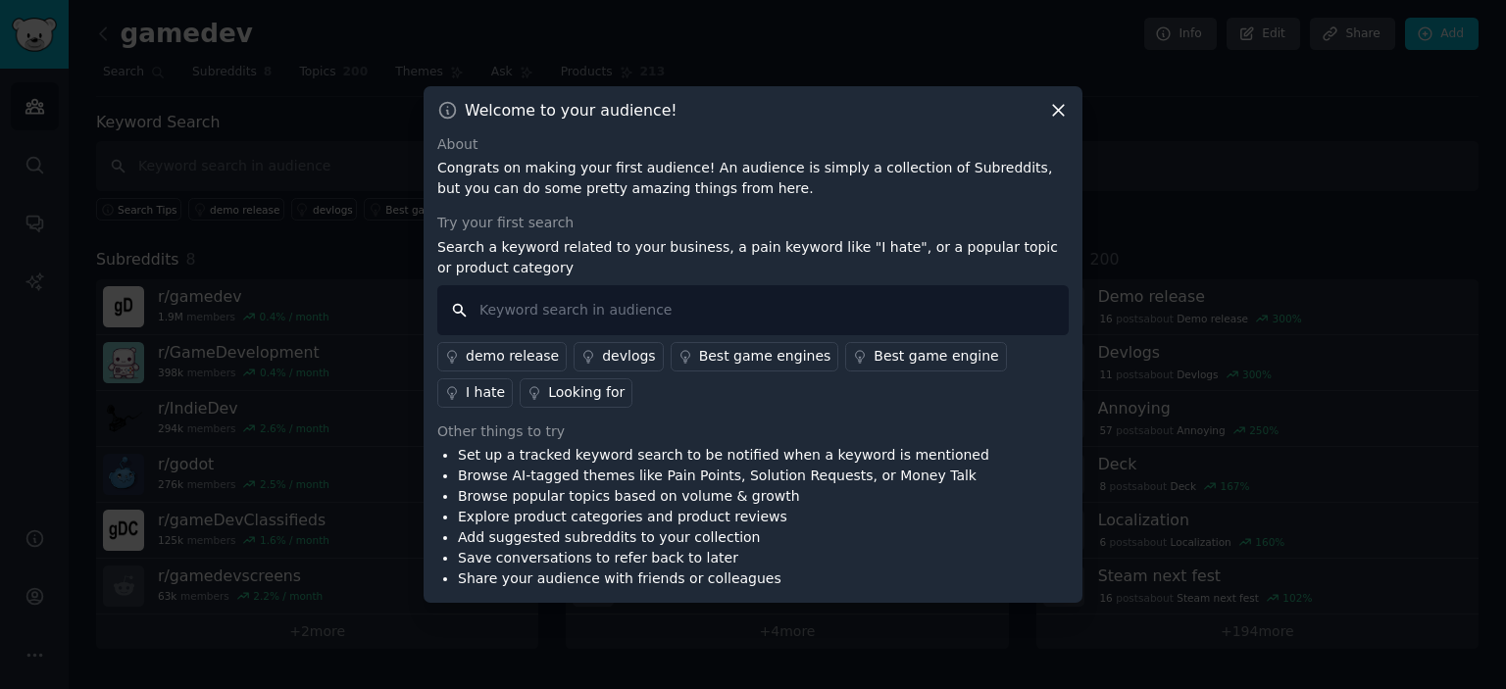
click at [608, 308] on input "text" at bounding box center [752, 310] width 631 height 50
type input "dialogue"
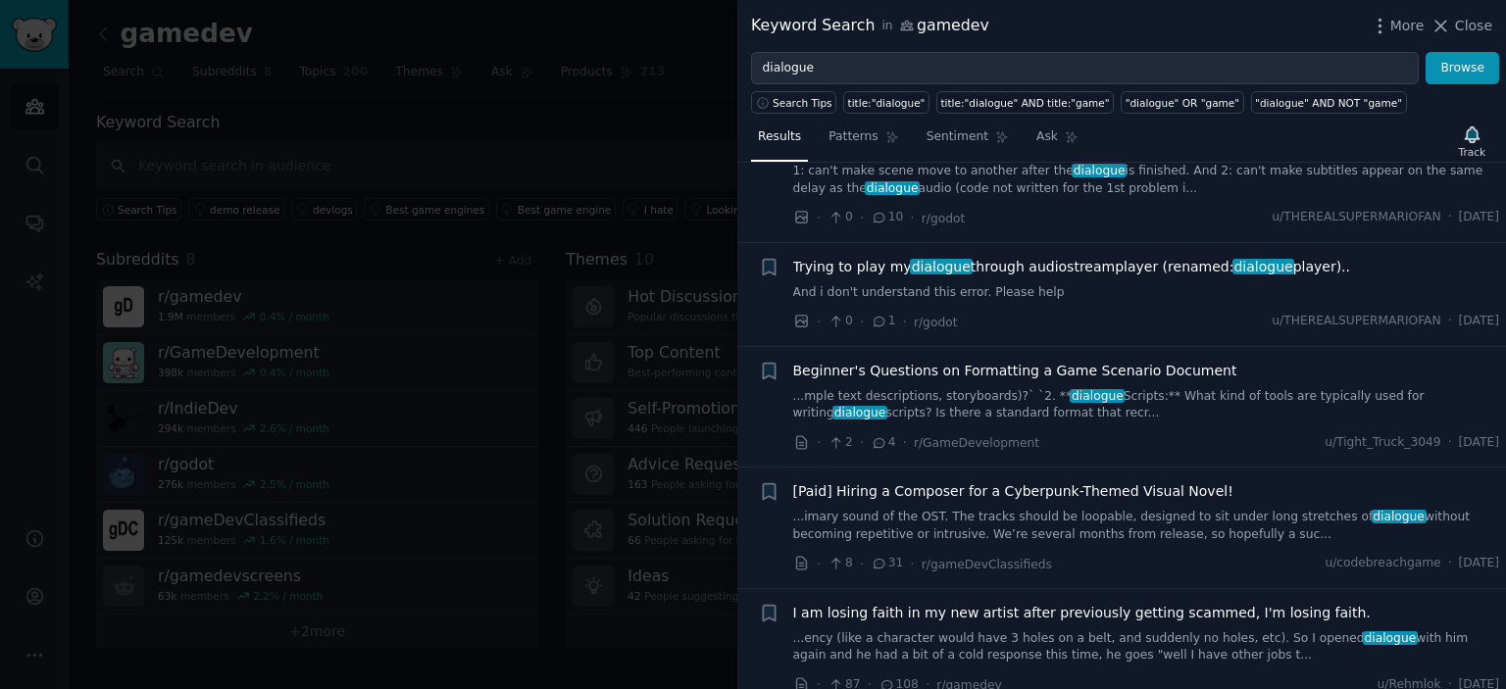
scroll to position [300, 0]
click at [908, 364] on span "Beginner's Questions on Formatting a Game Scenario Document" at bounding box center [1015, 368] width 444 height 21
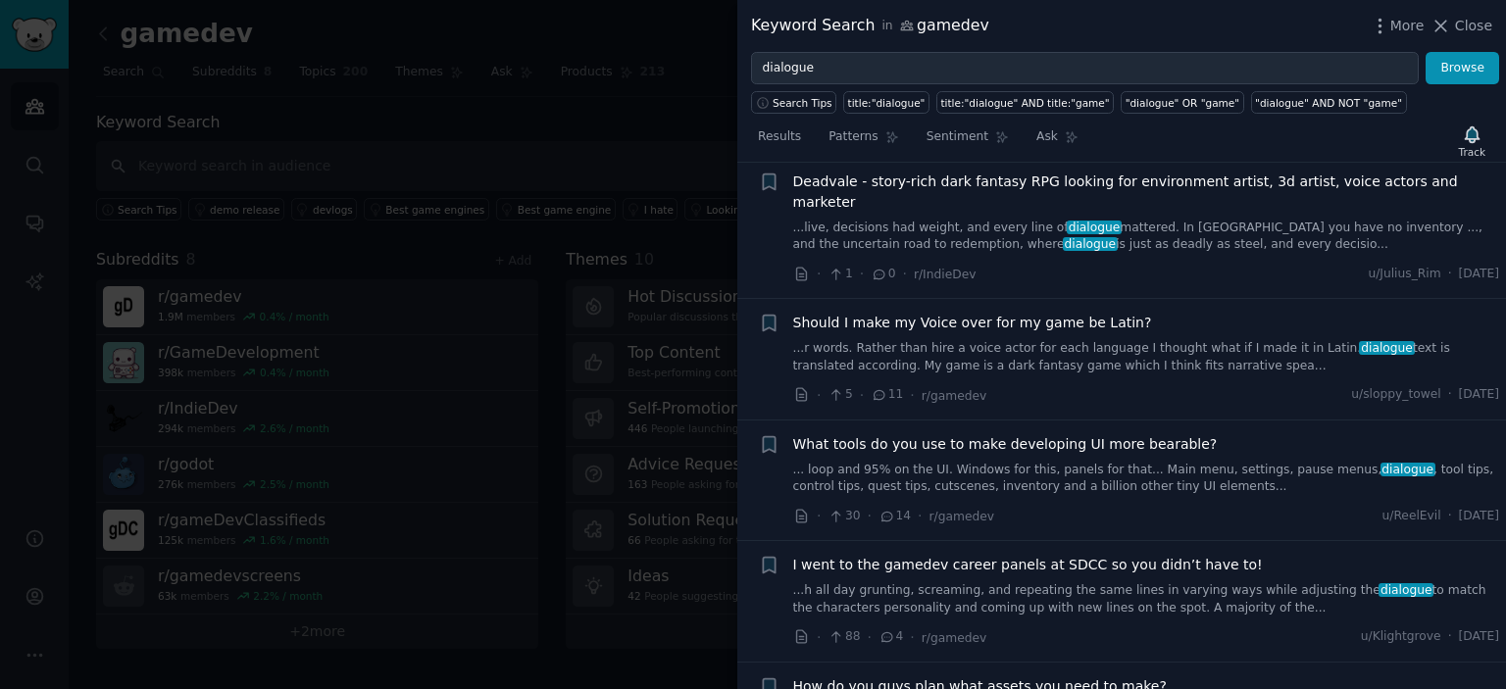
scroll to position [3064, 0]
click at [999, 463] on link "... loop and 95% on the UI. Windows for this, panels for that... Main menu, set…" at bounding box center [1146, 480] width 707 height 34
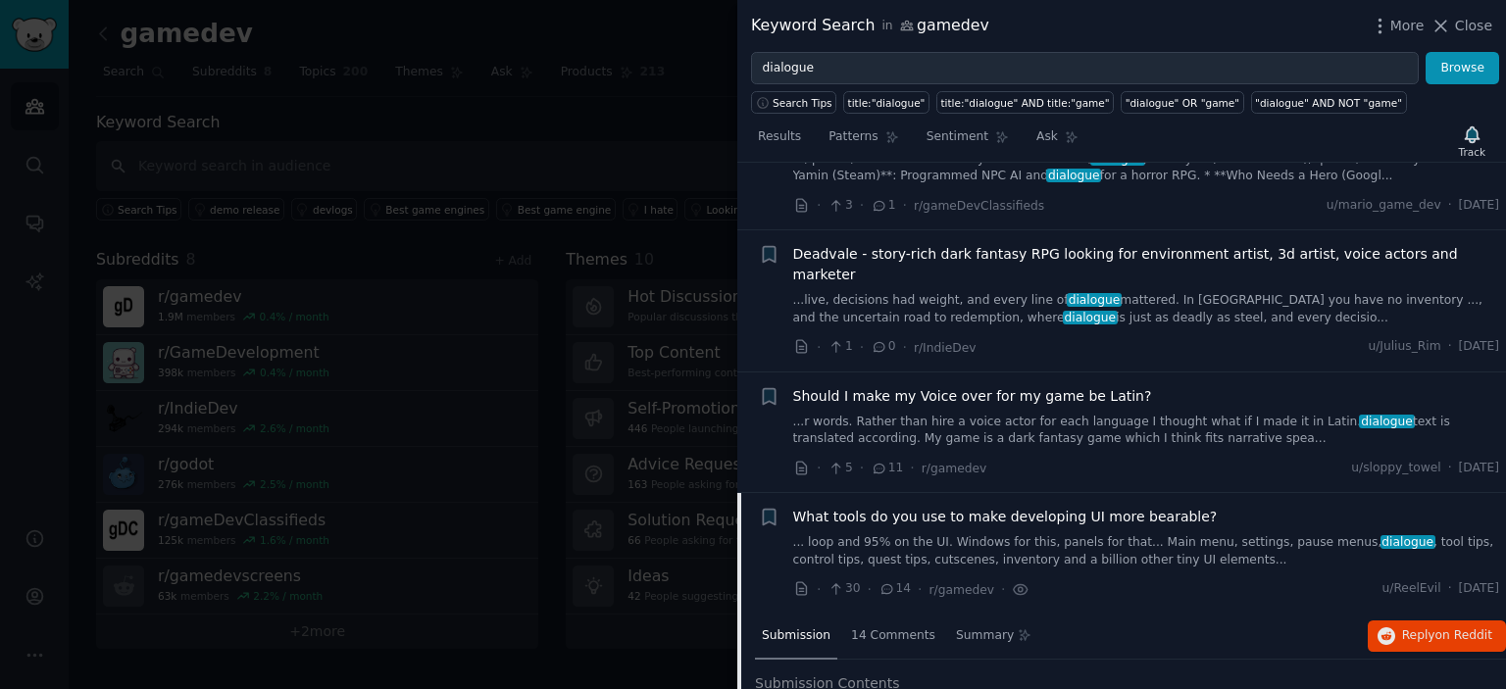
scroll to position [1888, 0]
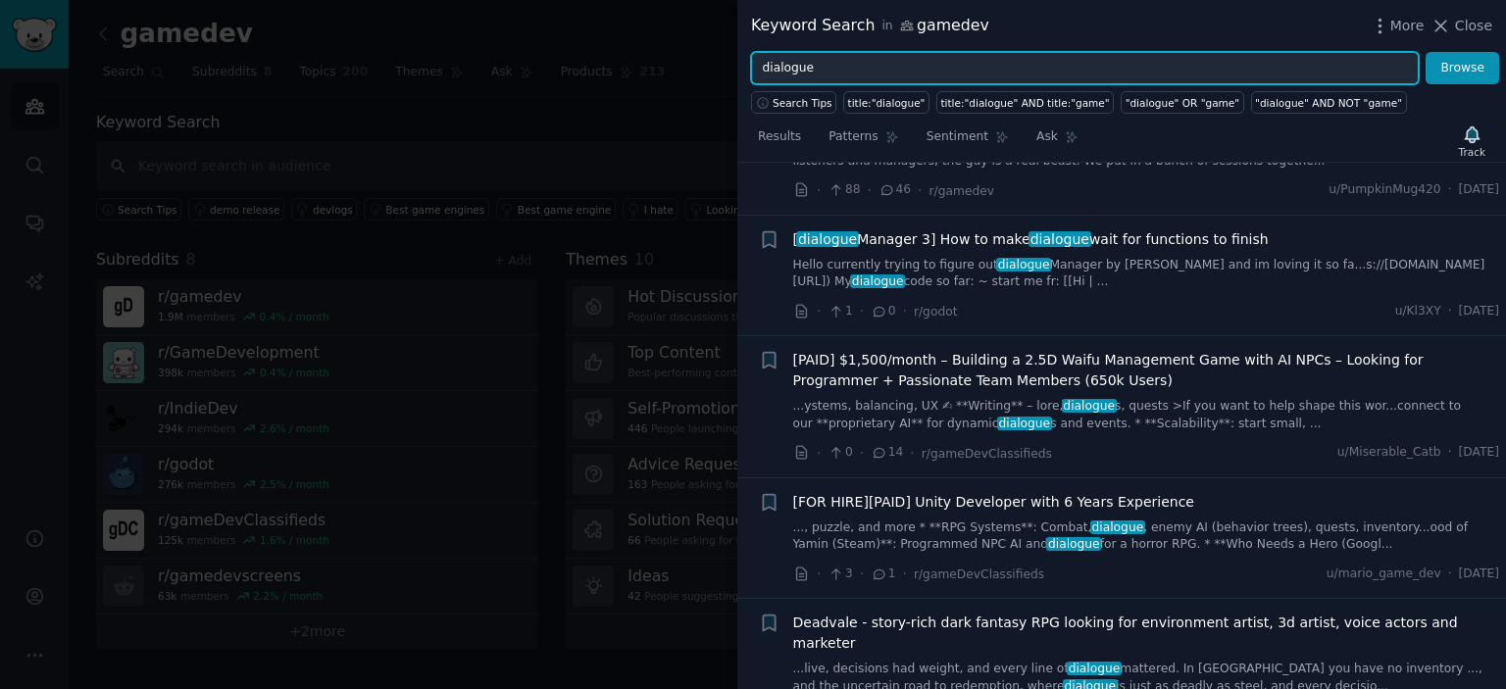
click at [805, 71] on input "dialogue" at bounding box center [1085, 68] width 668 height 33
type input "wiki"
click at [1425, 52] on button "Browse" at bounding box center [1462, 68] width 74 height 33
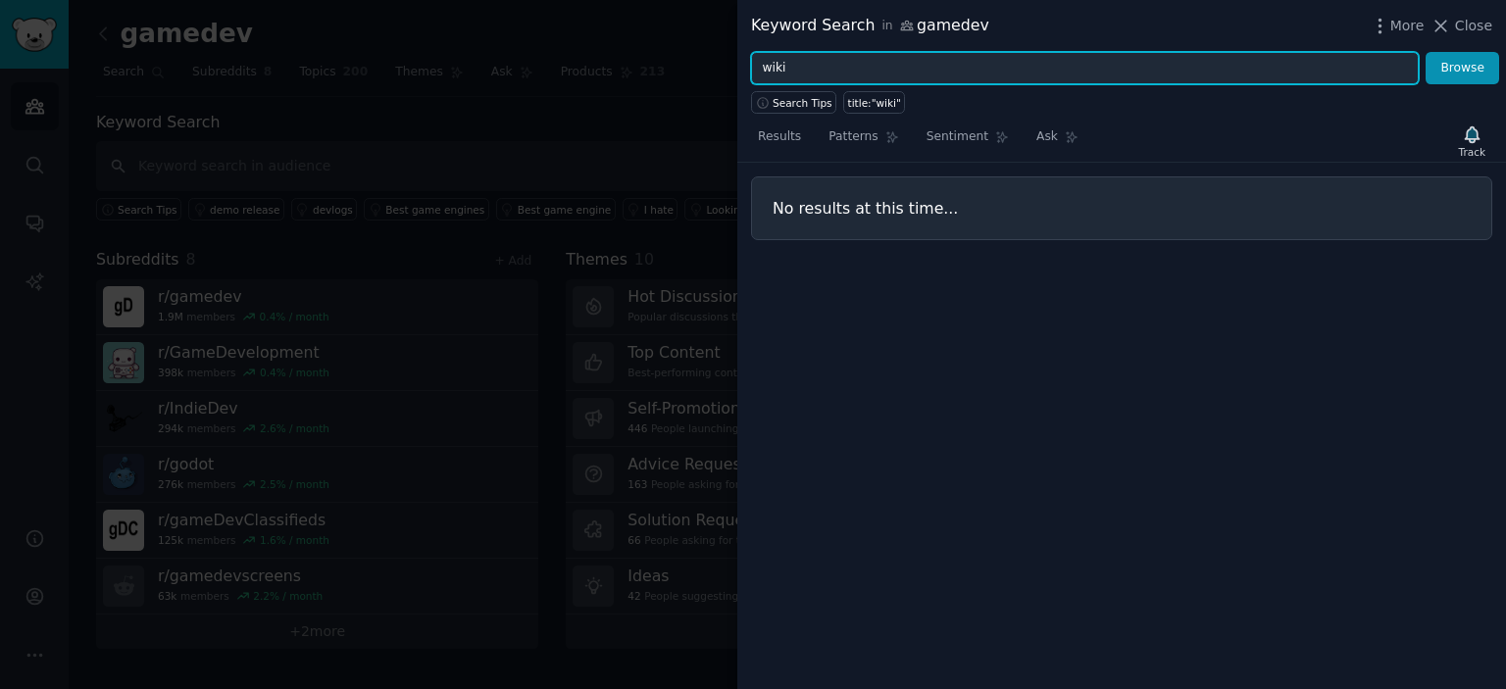
click at [798, 57] on input "wiki" at bounding box center [1085, 68] width 668 height 33
type input "g"
type input "database"
click at [1425, 52] on button "Browse" at bounding box center [1462, 68] width 74 height 33
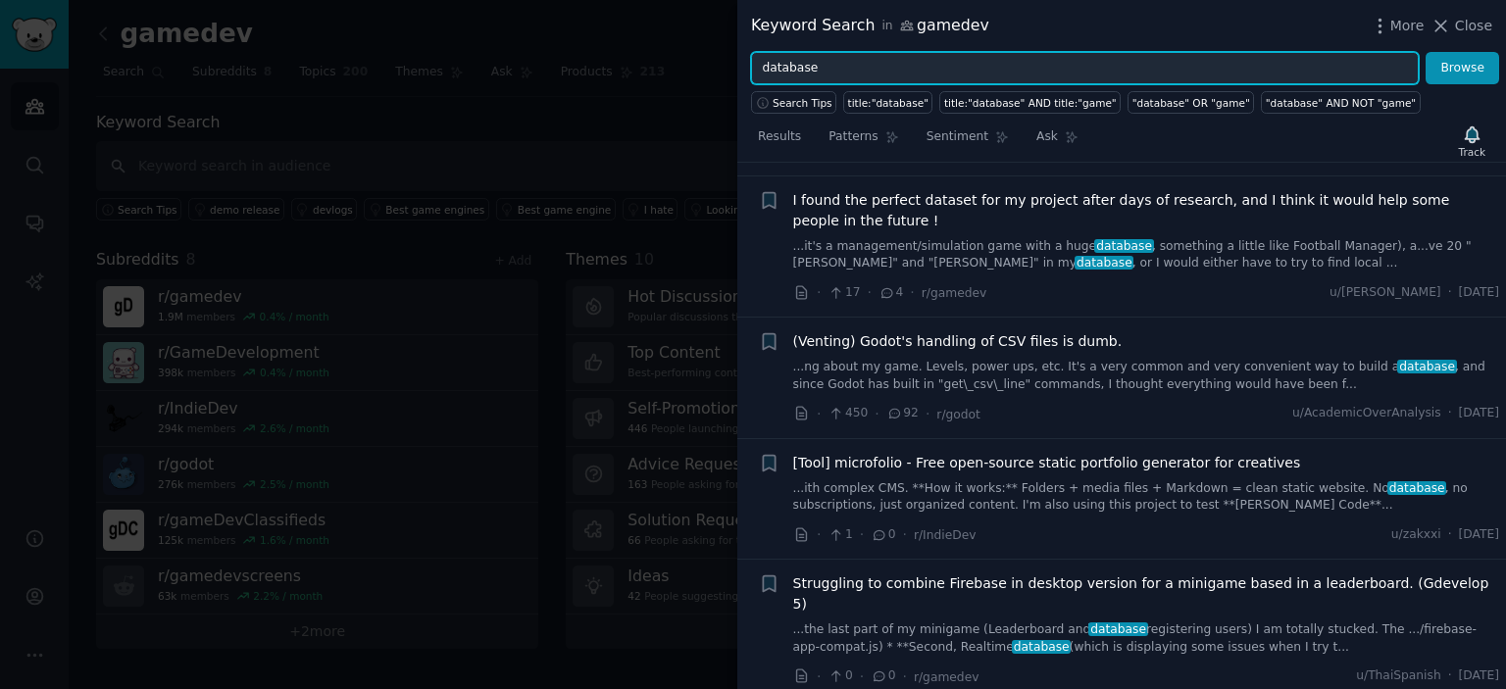
scroll to position [1679, 0]
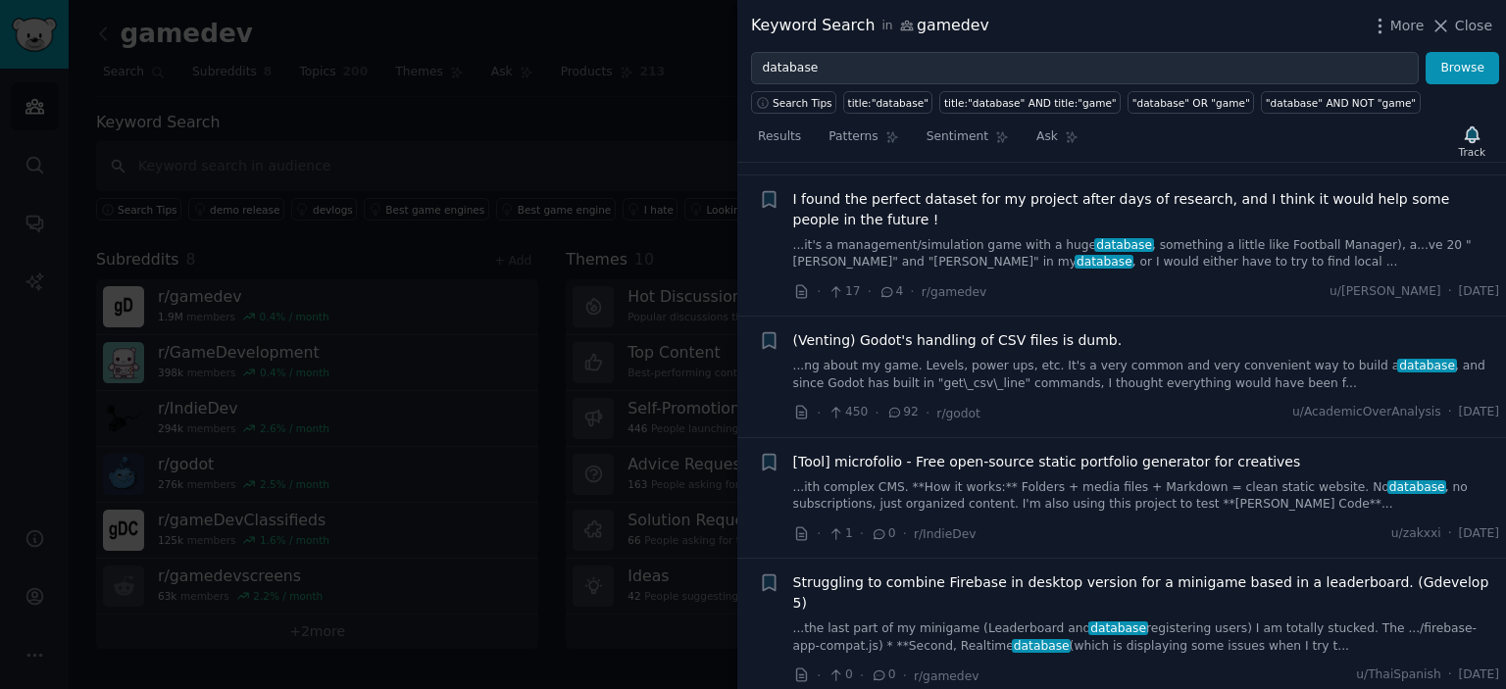
click at [976, 189] on span "I found the perfect dataset for my project after days of research, and I think …" at bounding box center [1146, 209] width 707 height 41
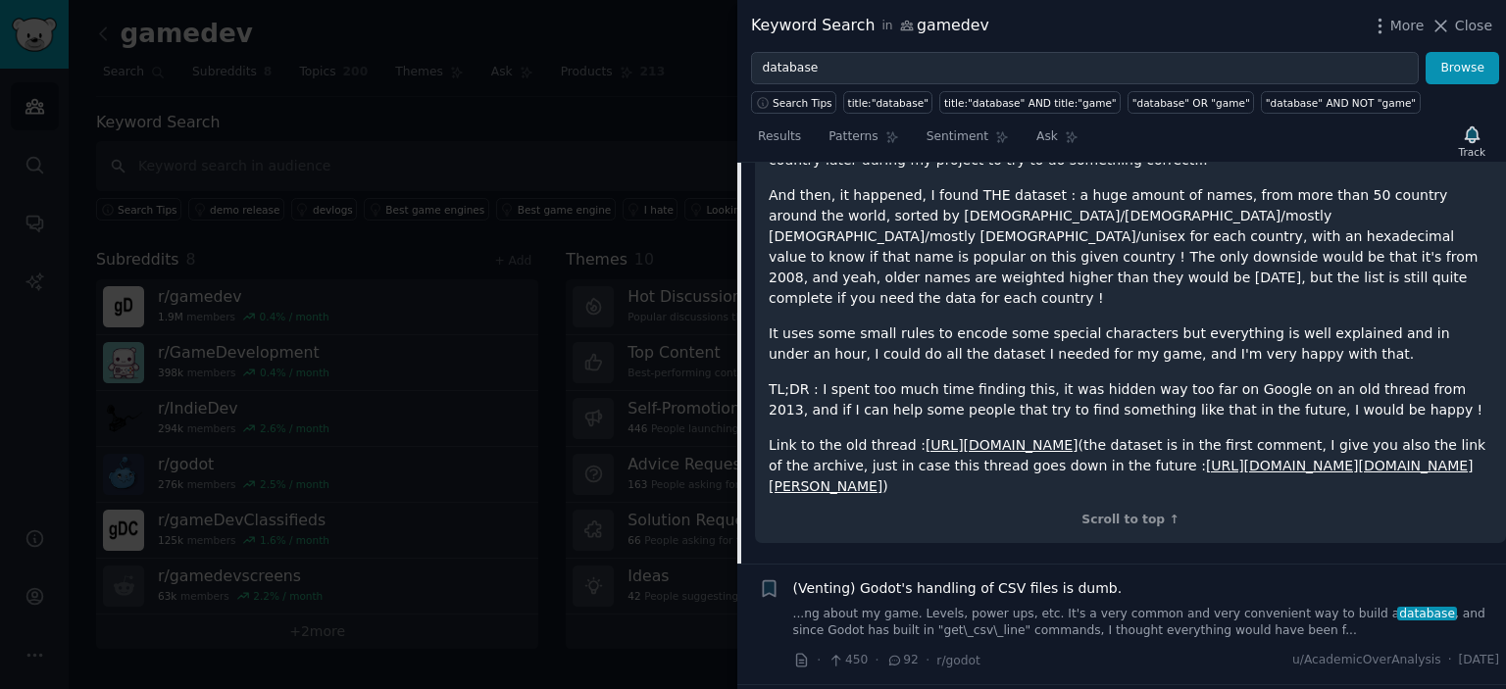
scroll to position [2408, 0]
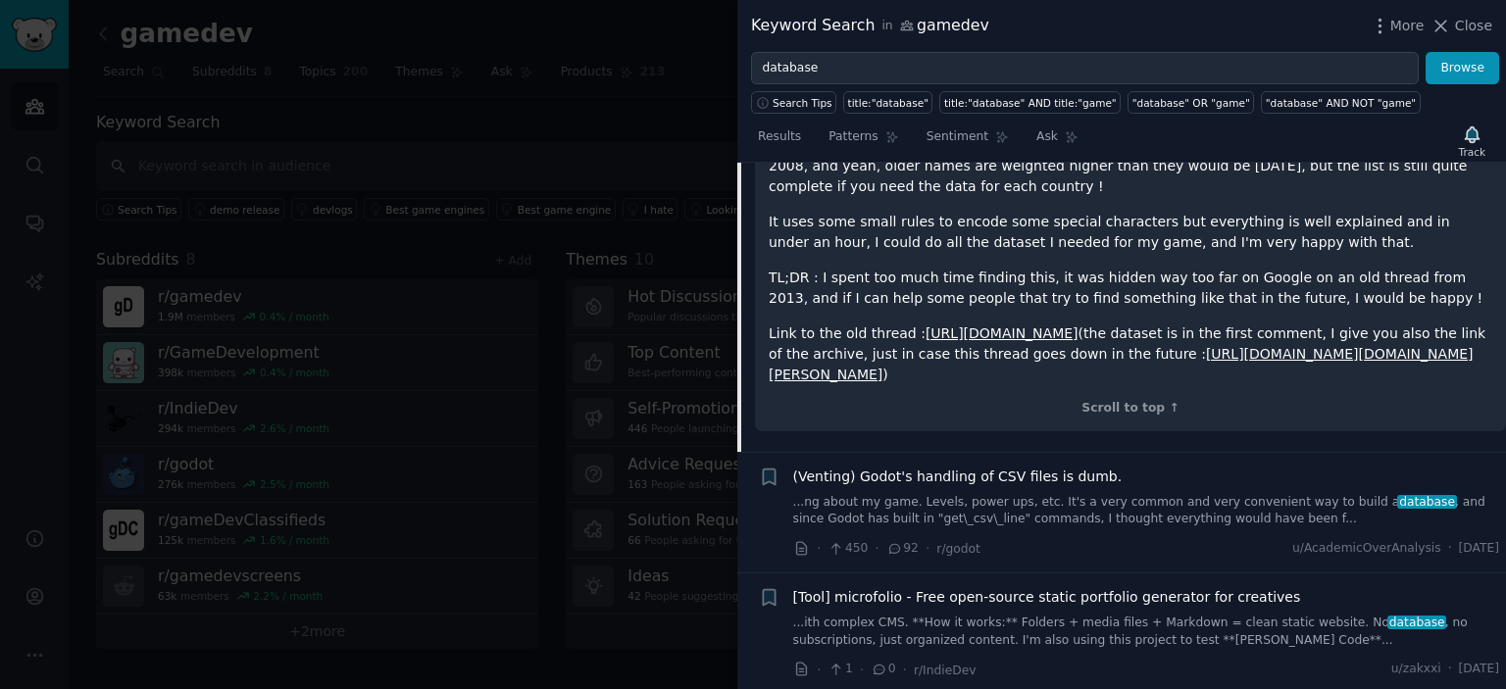
click at [968, 494] on link "...ng about my game. Levels, power ups, etc. It's a very common and very conven…" at bounding box center [1146, 511] width 707 height 34
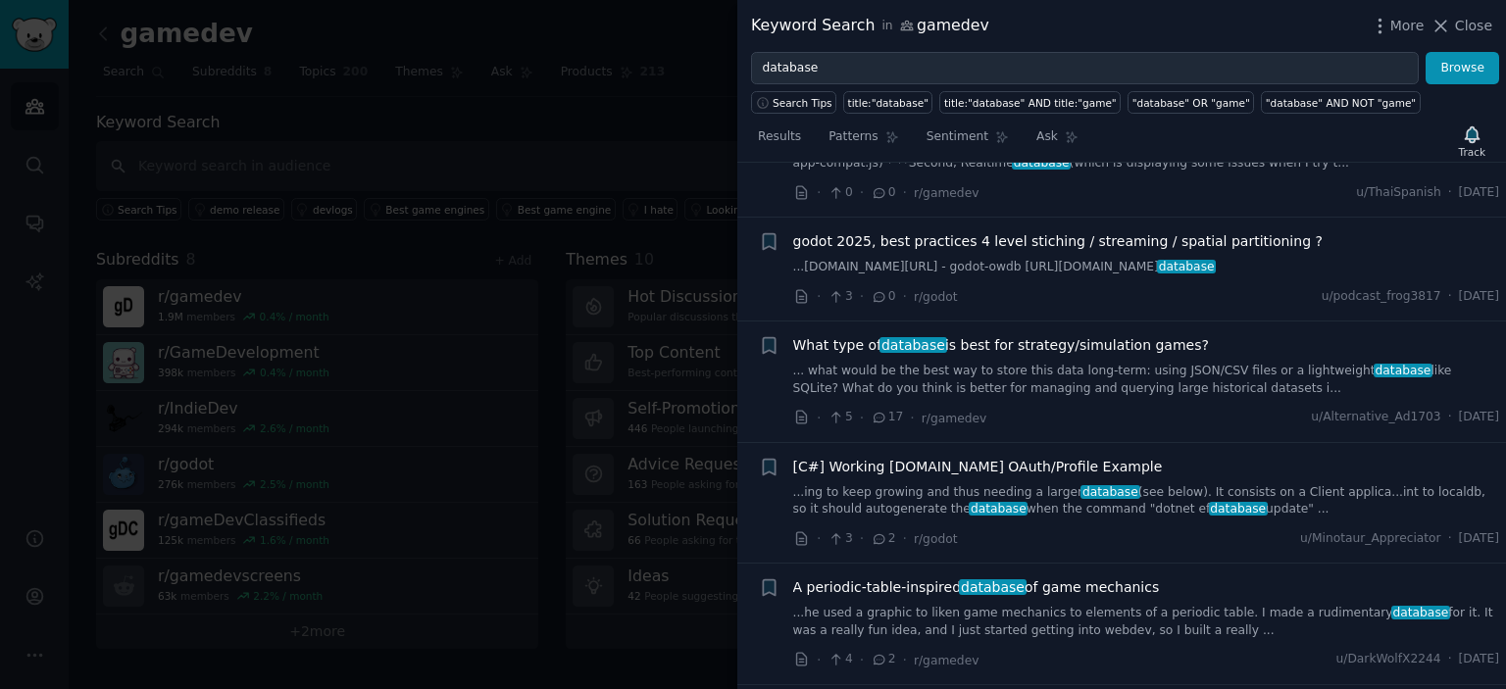
scroll to position [2858, 0]
click at [1036, 361] on link "... what would be the best way to store this data long-term: using JSON/CSV fil…" at bounding box center [1146, 378] width 707 height 34
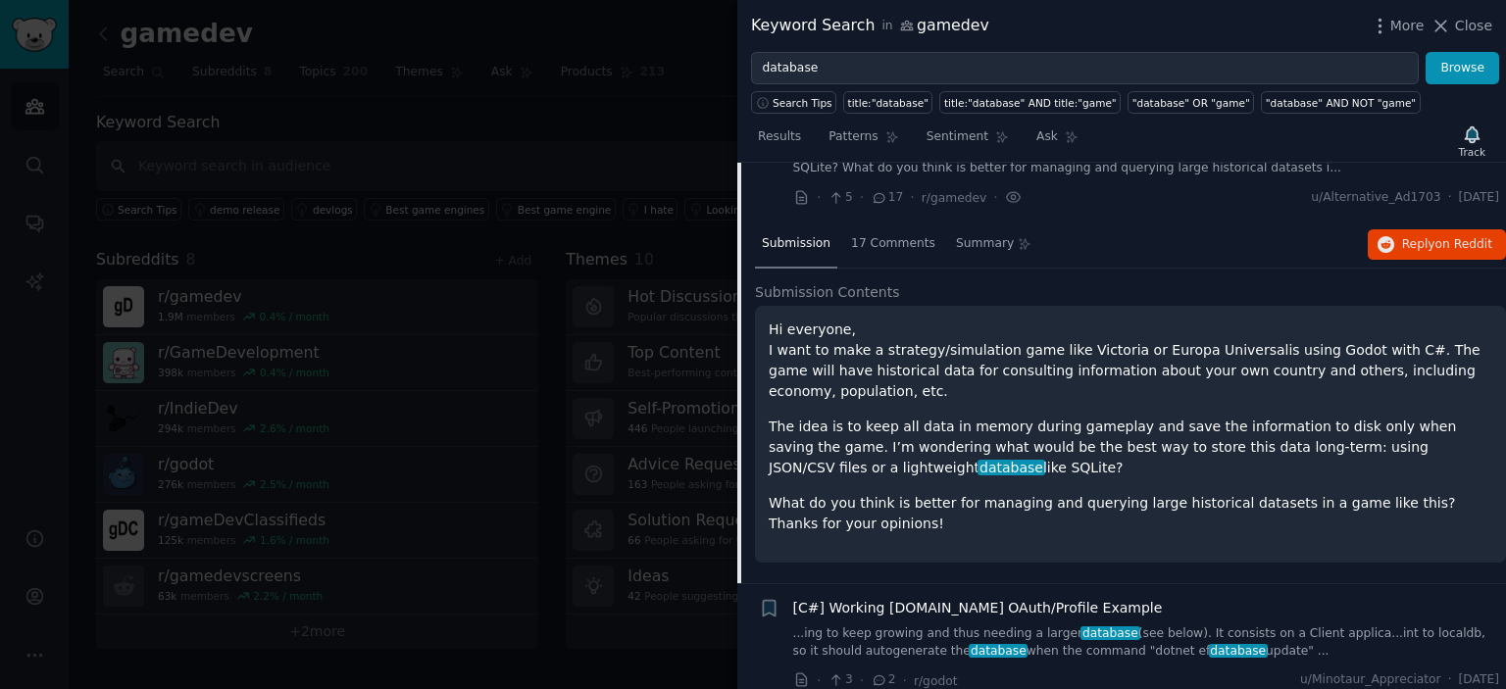
scroll to position [2384, 0]
click at [890, 235] on div "17 Comments" at bounding box center [893, 243] width 98 height 47
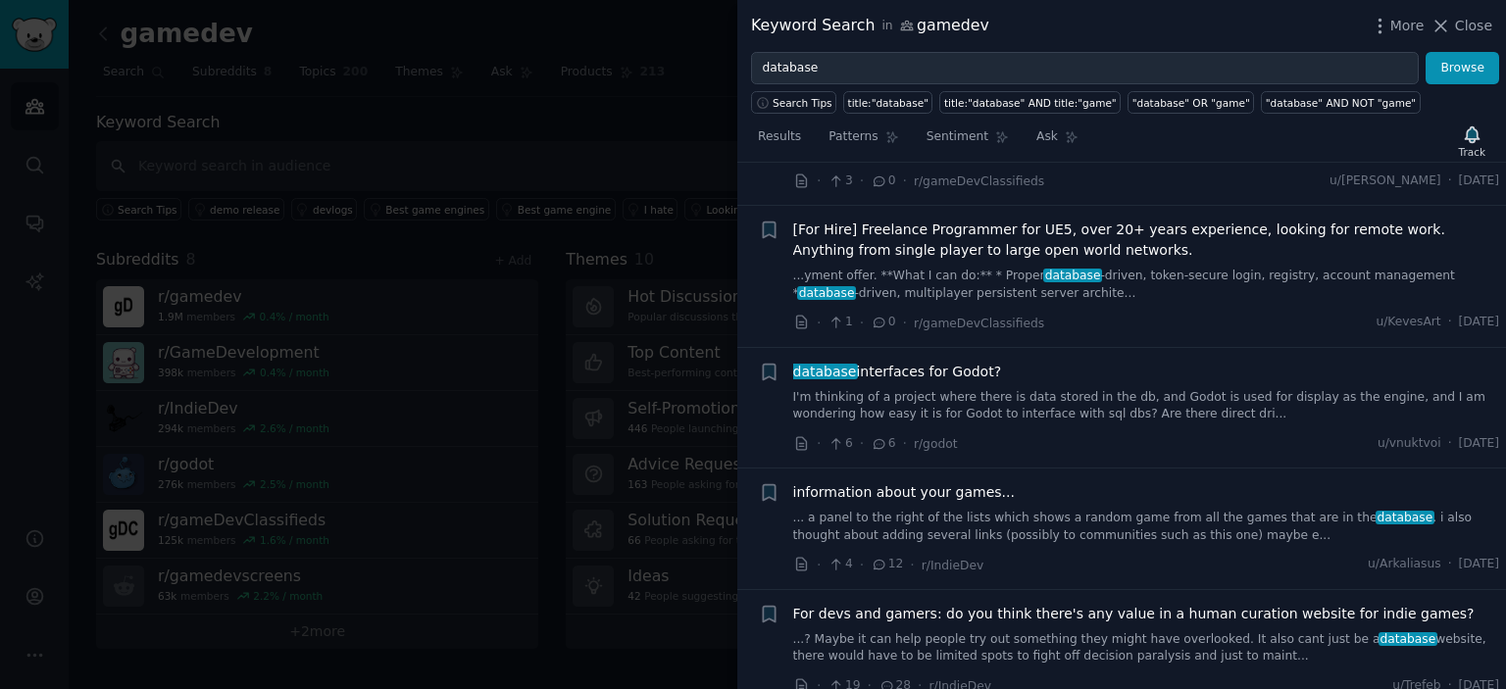
scroll to position [8290, 0]
click at [947, 360] on span "database interfaces for Godot?" at bounding box center [897, 370] width 209 height 21
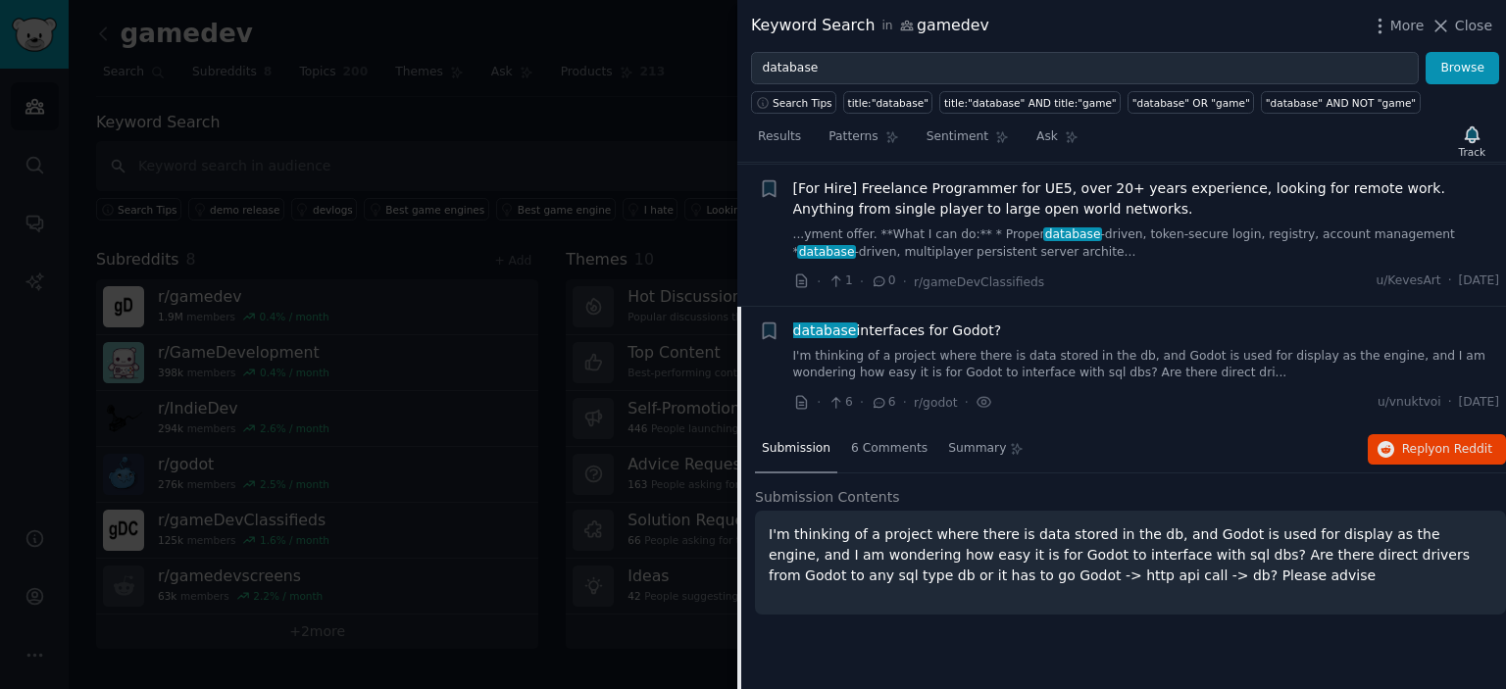
scroll to position [7684, 0]
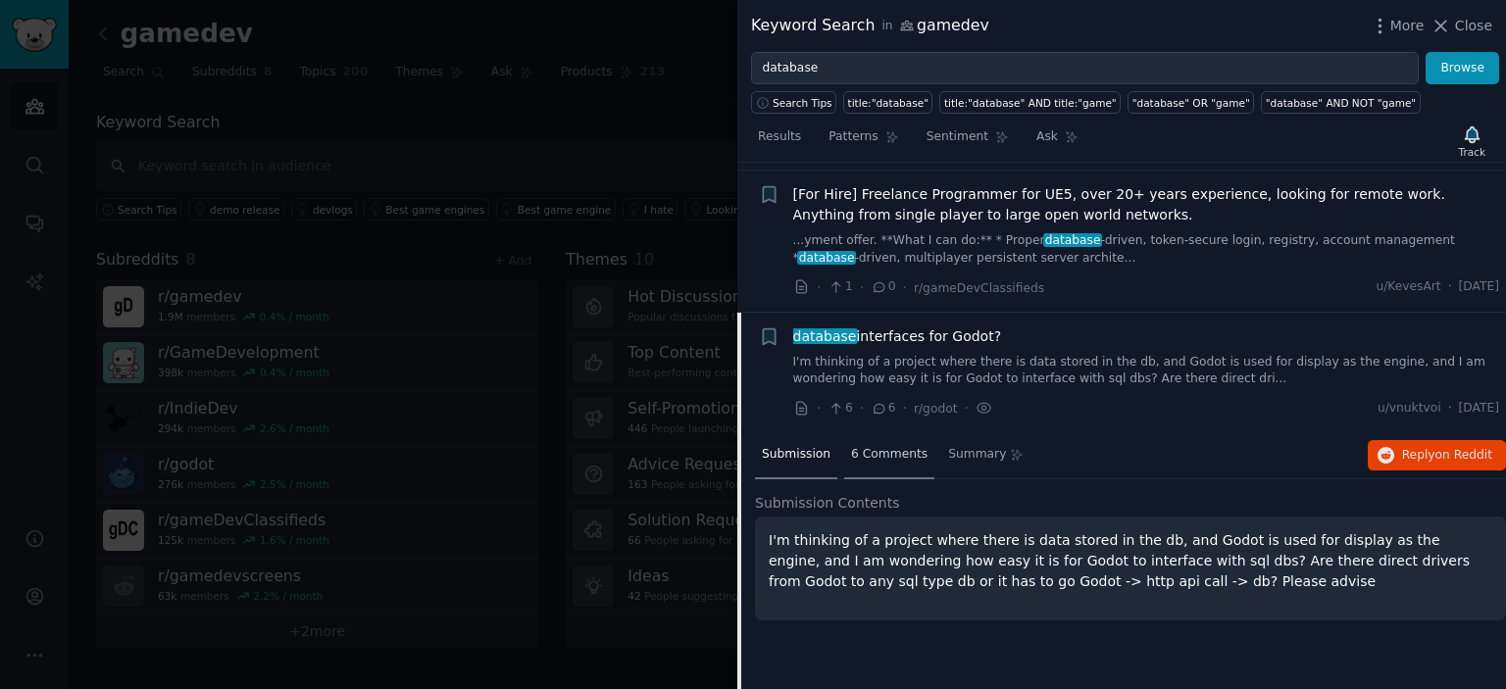
click at [875, 432] on div "6 Comments" at bounding box center [889, 455] width 90 height 47
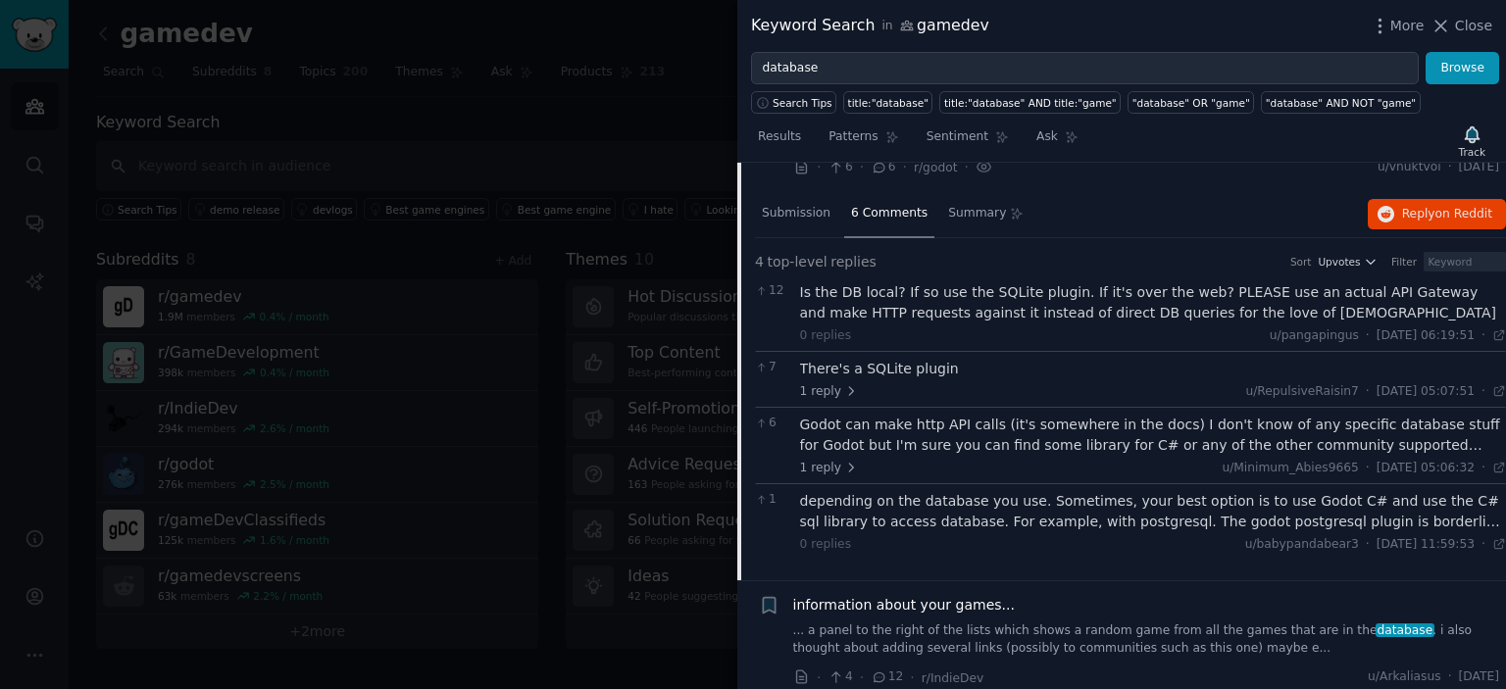
scroll to position [7935, 0]
